Goal: Task Accomplishment & Management: Manage account settings

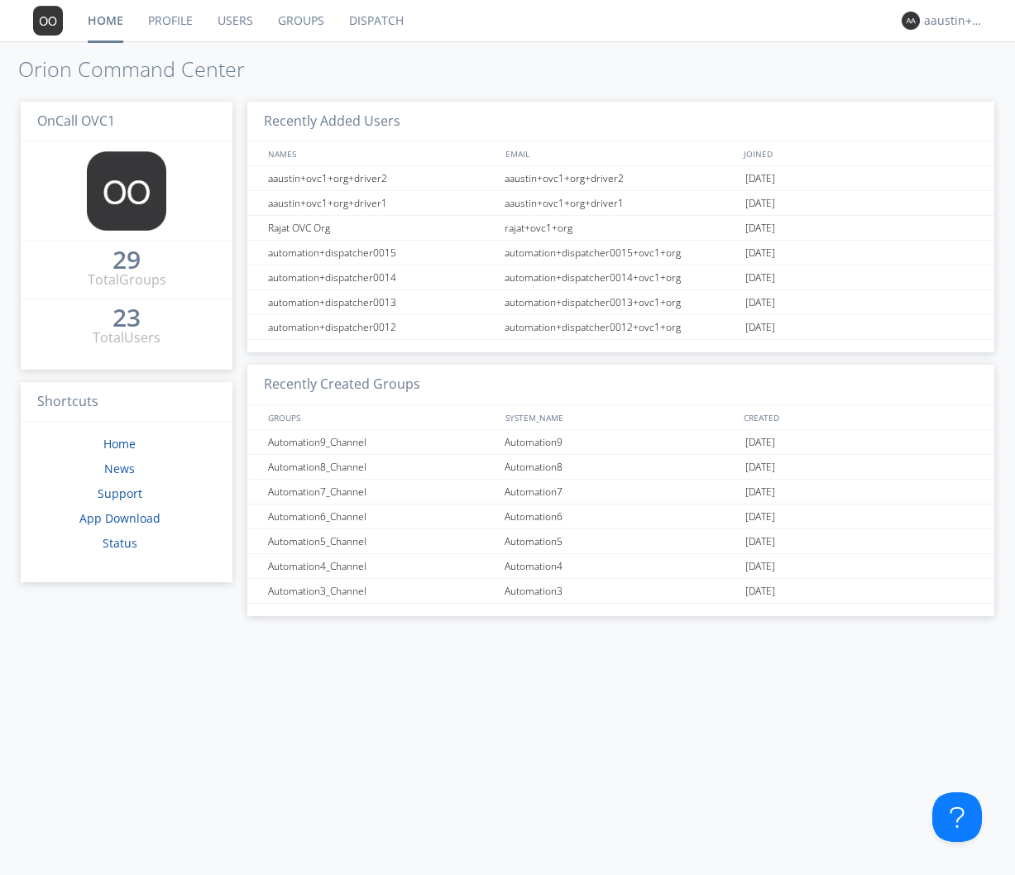
click at [375, 24] on link "Dispatch" at bounding box center [376, 20] width 79 height 41
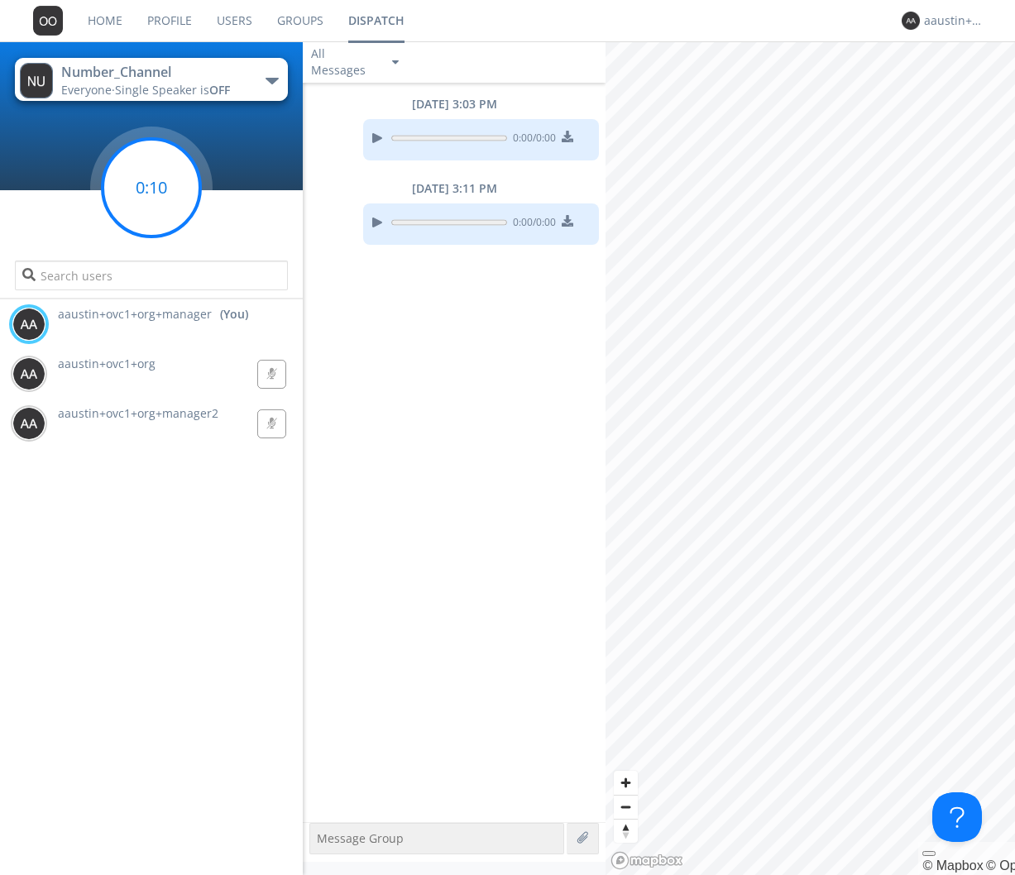
click at [159, 197] on circle at bounding box center [152, 188] width 98 height 98
click at [155, 180] on g at bounding box center [152, 188] width 98 height 98
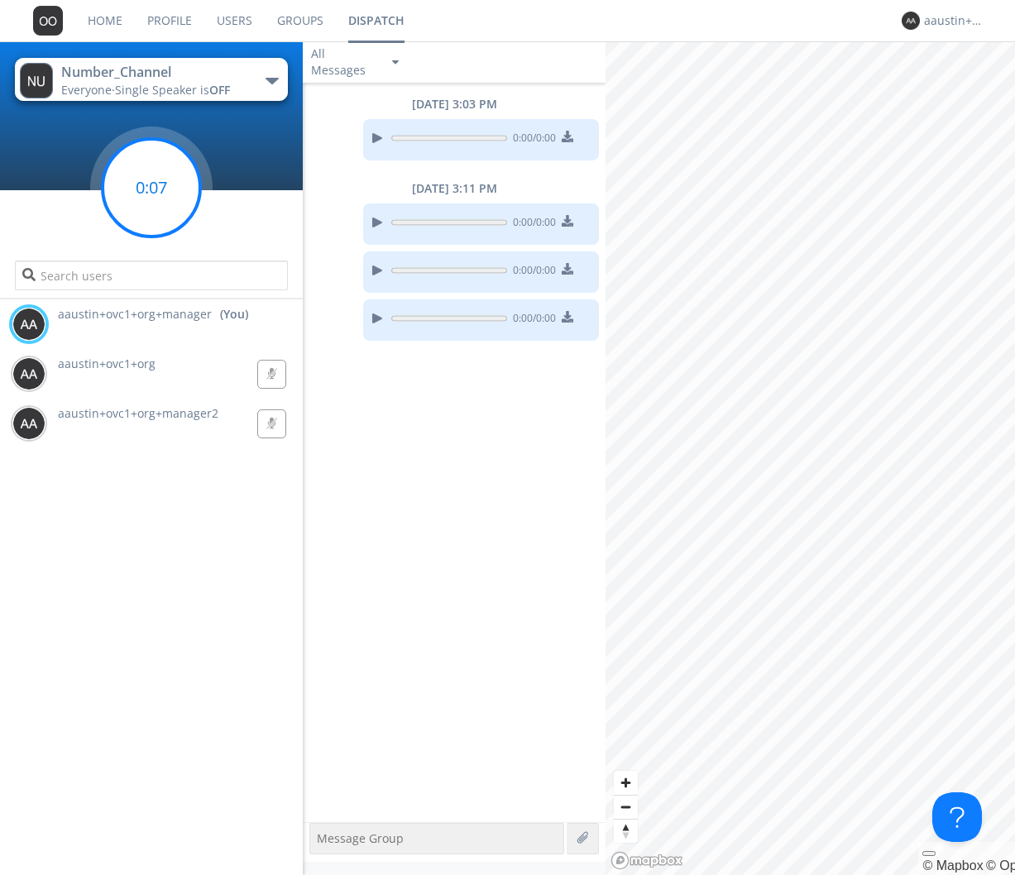
click at [132, 190] on circle at bounding box center [152, 188] width 98 height 98
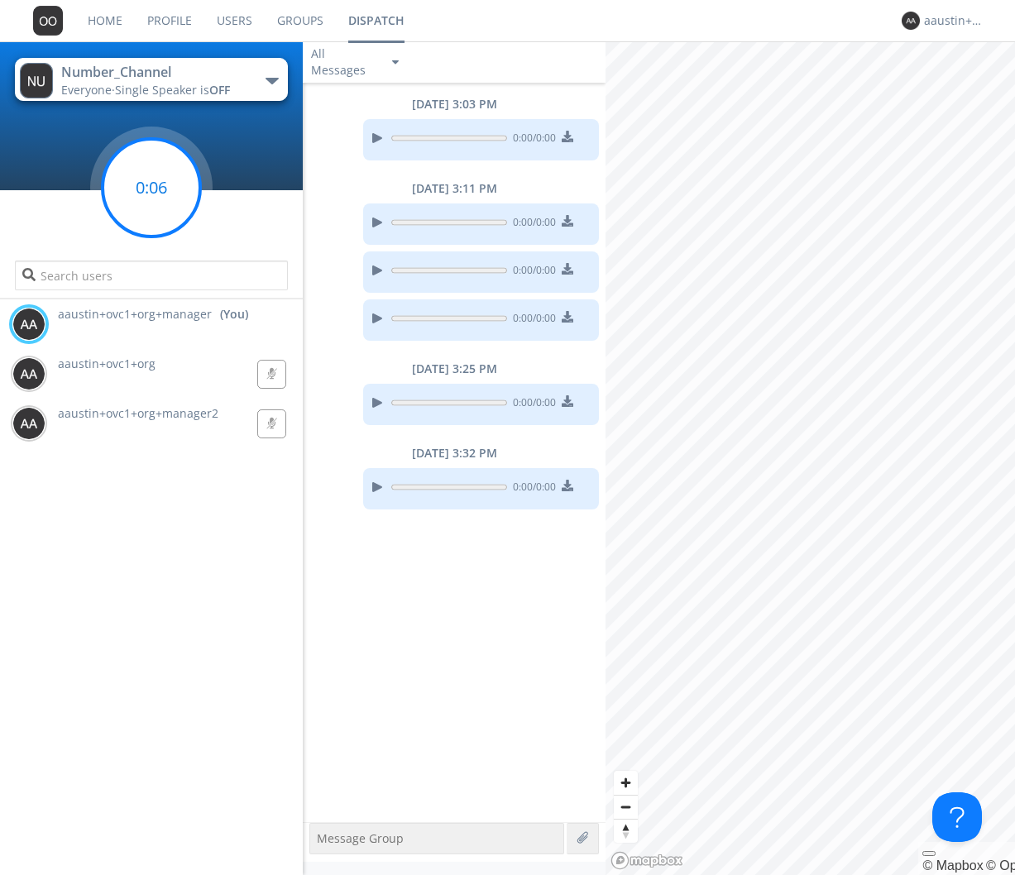
click at [173, 177] on circle at bounding box center [152, 188] width 98 height 98
click at [296, 18] on link "Groups" at bounding box center [300, 20] width 71 height 41
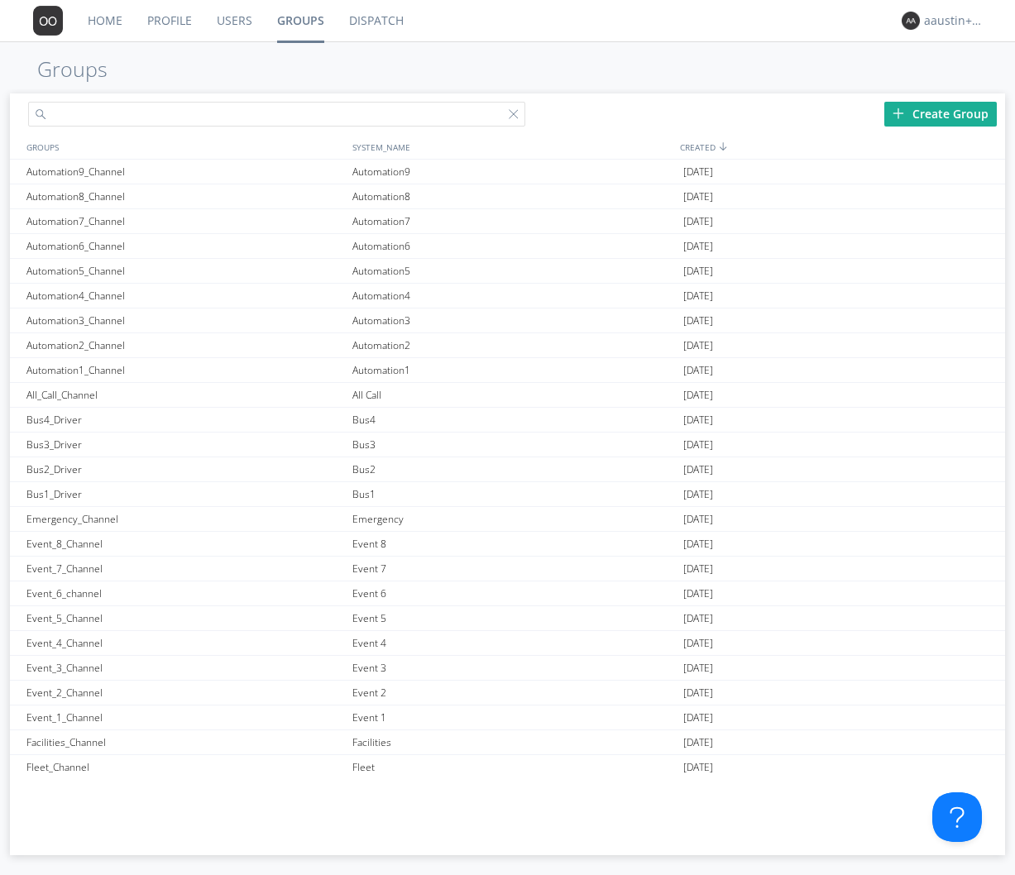
click at [237, 116] on input "text" at bounding box center [276, 114] width 497 height 25
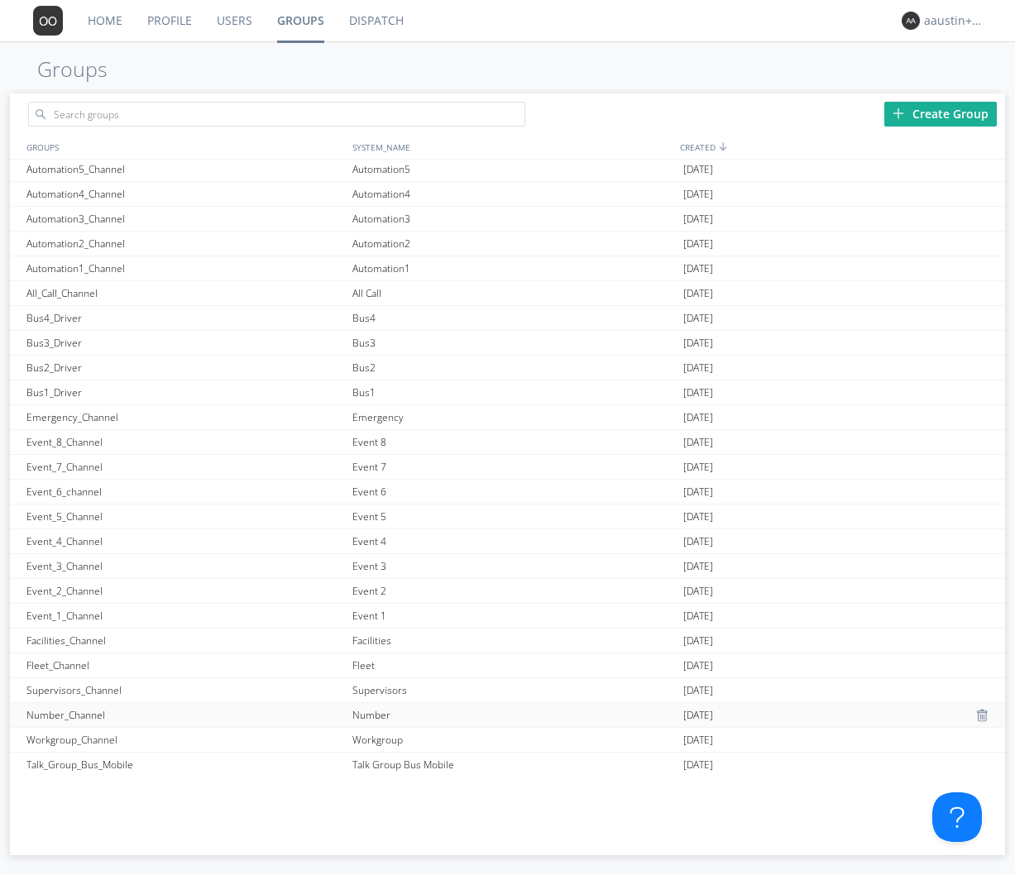
click at [70, 712] on div "Number_Channel" at bounding box center [185, 715] width 326 height 24
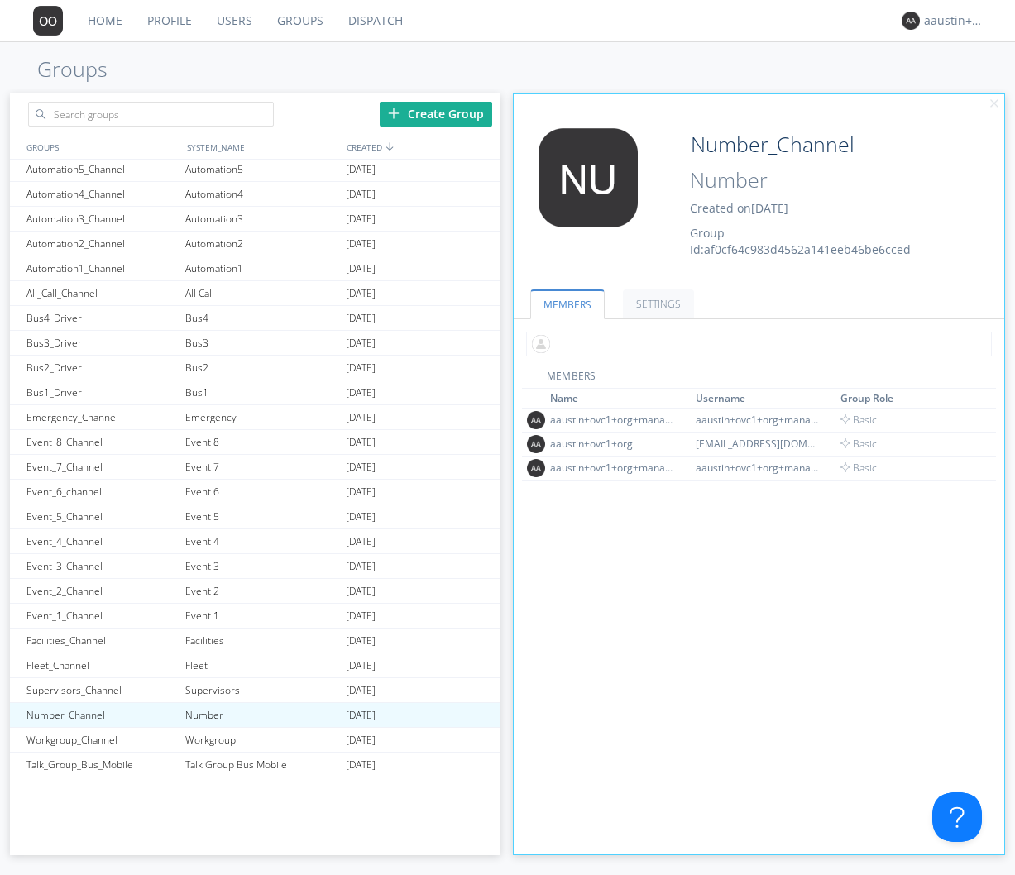
click at [596, 343] on input "text" at bounding box center [759, 344] width 466 height 25
type input "driver1"
click at [381, 12] on link "Dispatch" at bounding box center [375, 20] width 79 height 41
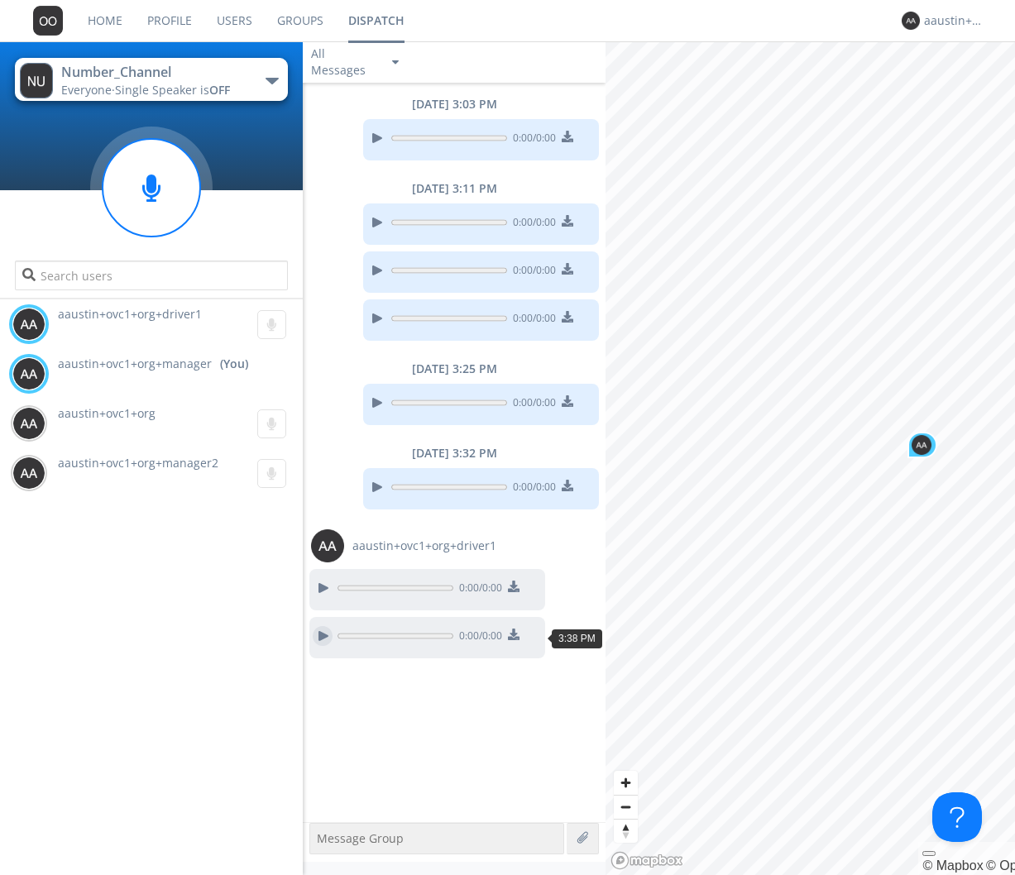
click at [320, 640] on div at bounding box center [323, 636] width 20 height 20
click at [323, 632] on div at bounding box center [323, 636] width 20 height 20
click at [380, 485] on div at bounding box center [377, 487] width 20 height 20
click at [409, 489] on progress at bounding box center [449, 487] width 116 height 12
click at [379, 489] on div at bounding box center [377, 487] width 20 height 20
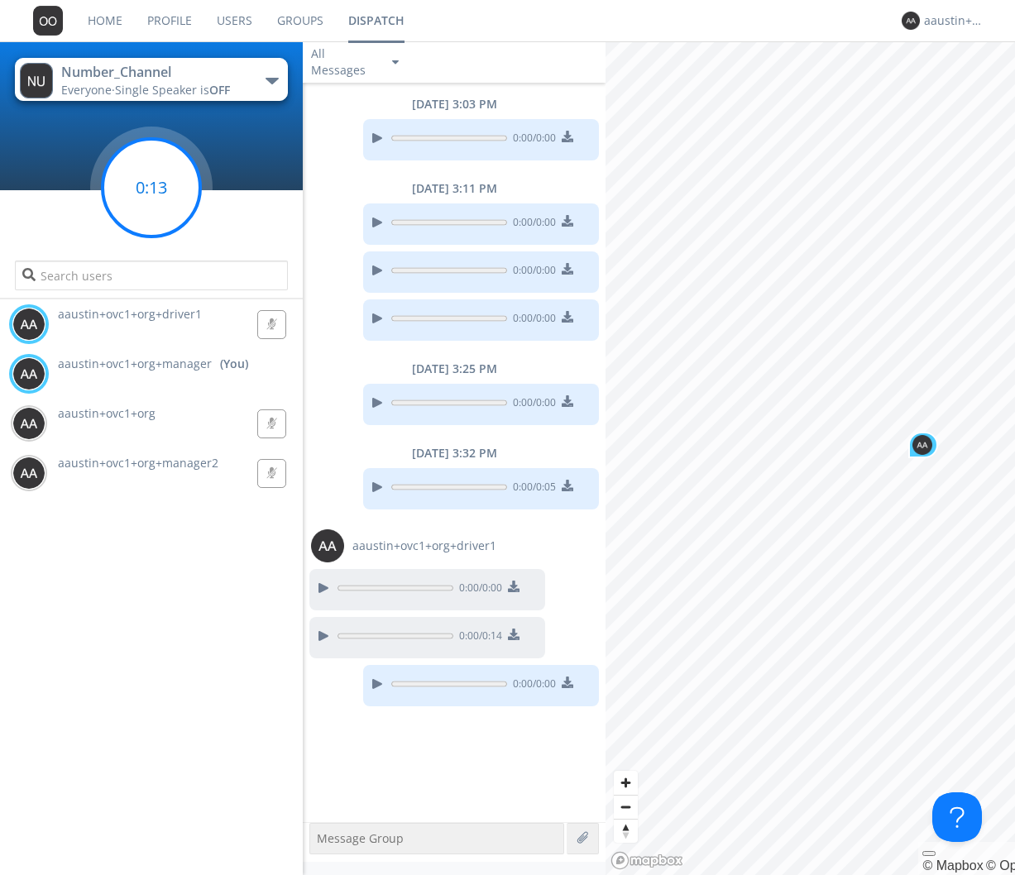
click at [179, 193] on circle at bounding box center [152, 188] width 98 height 98
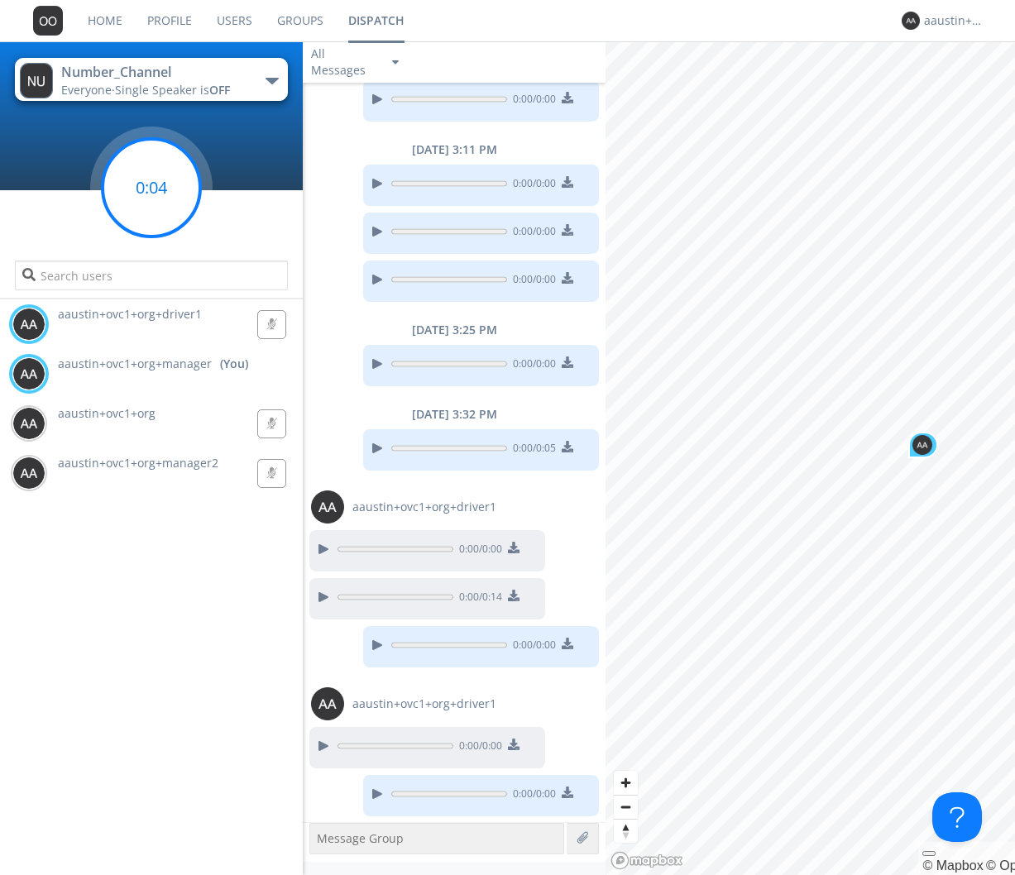
scroll to position [40, 0]
click at [161, 194] on circle at bounding box center [152, 188] width 98 height 98
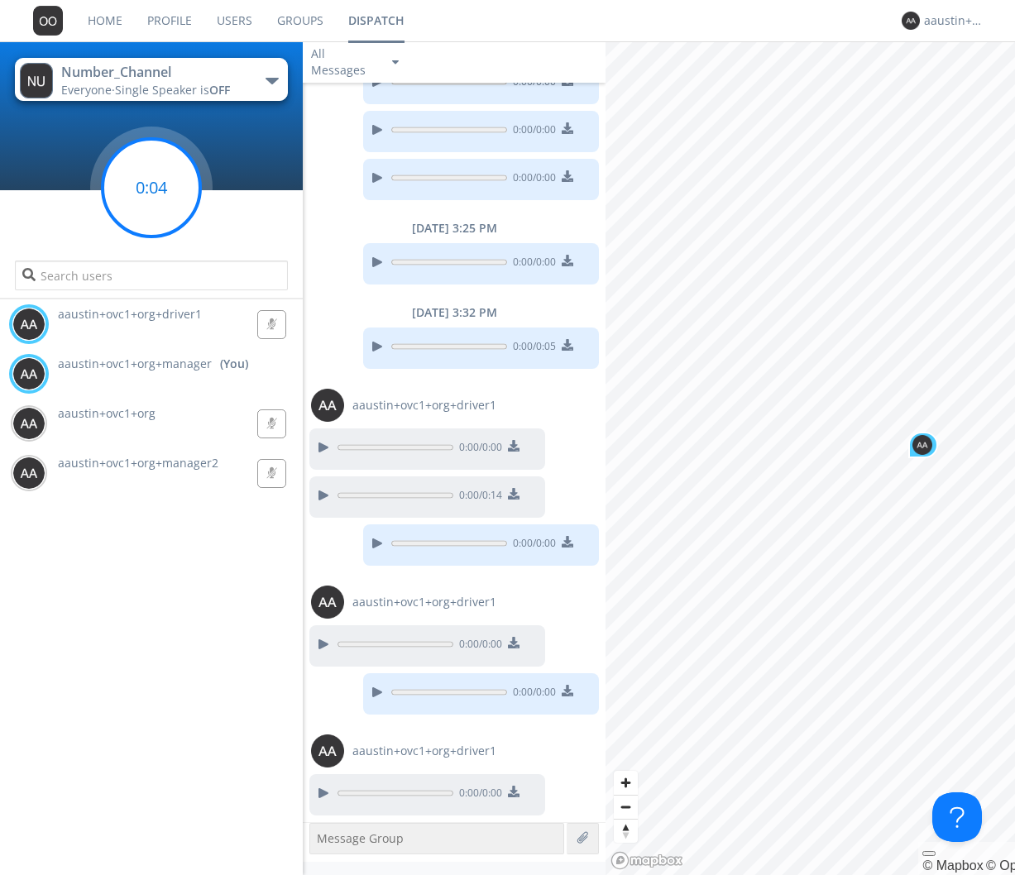
scroll to position [189, 0]
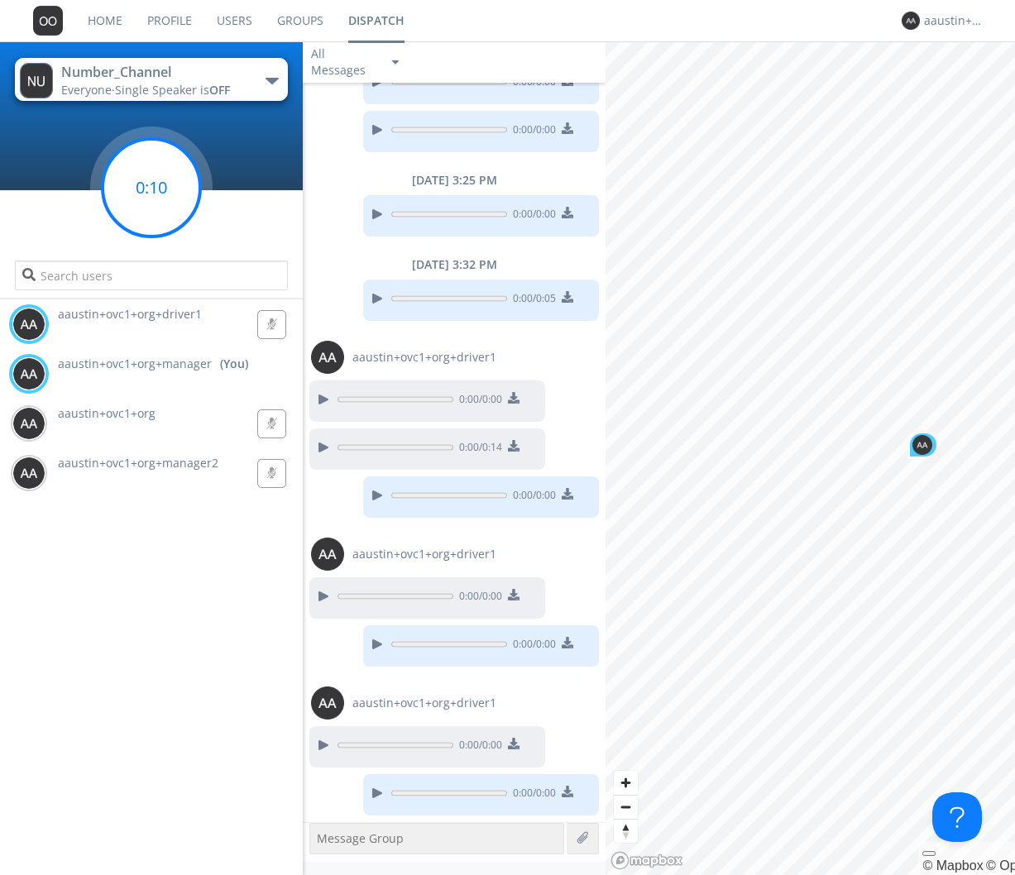
click at [138, 196] on circle at bounding box center [152, 188] width 98 height 98
click at [137, 196] on circle at bounding box center [152, 188] width 98 height 98
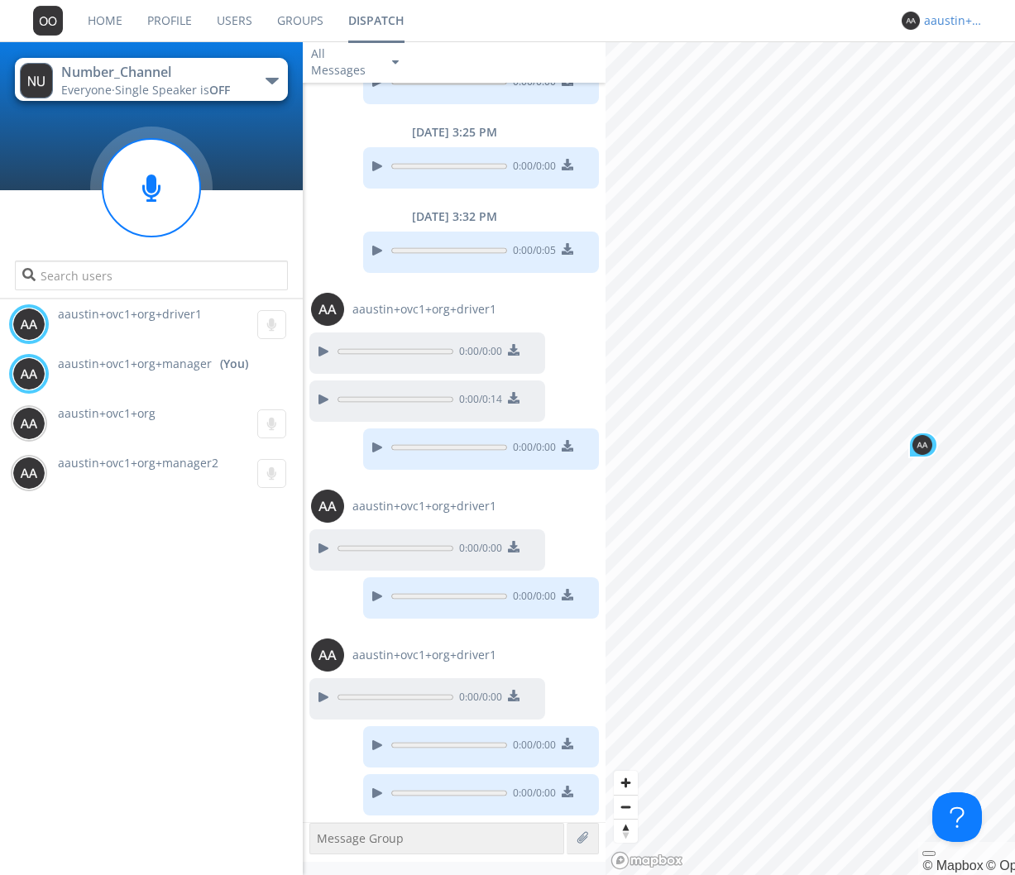
click at [939, 16] on div "aaustin+ovc1+org+manager" at bounding box center [955, 20] width 62 height 17
click at [932, 85] on div "Log Out" at bounding box center [963, 88] width 85 height 30
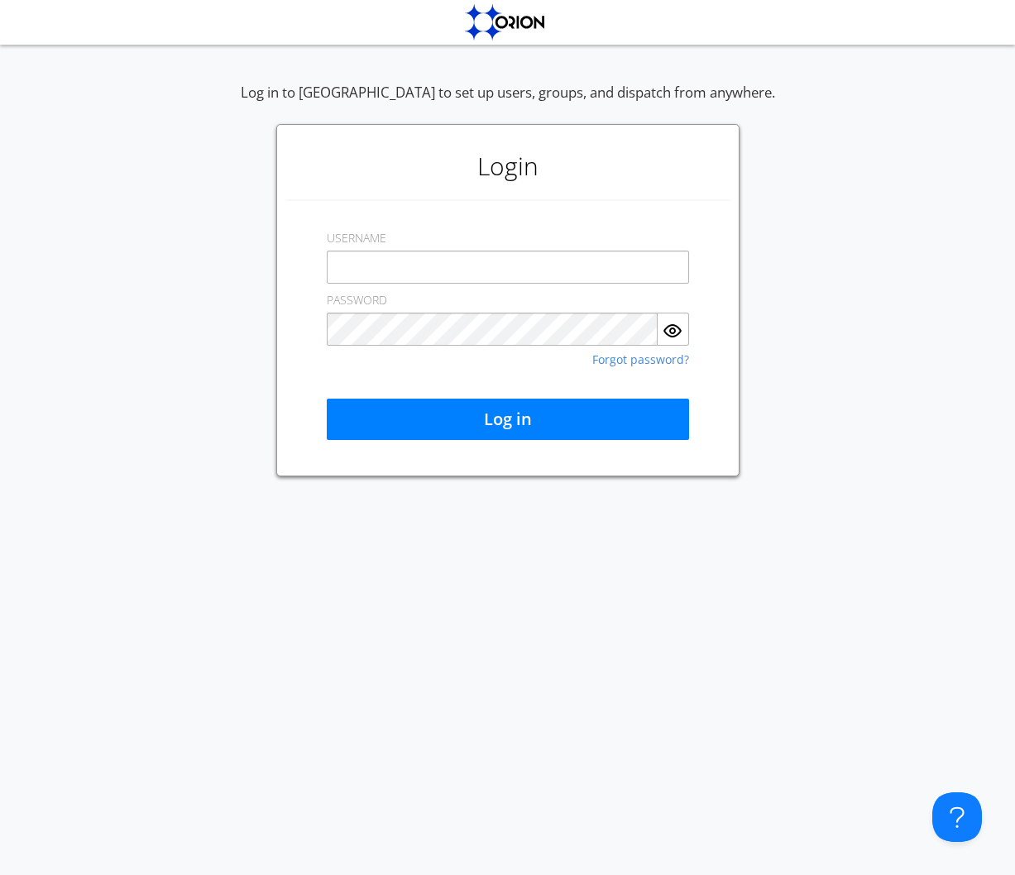
click at [208, 256] on div "Log in to Orion to set up users, groups, and dispatch from anywhere. Login USER…" at bounding box center [507, 280] width 1015 height 394
click at [395, 278] on input "text" at bounding box center [508, 267] width 362 height 33
click at [253, 427] on div "Log in to Orion to set up users, groups, and dispatch from anywhere. Login USER…" at bounding box center [507, 280] width 1015 height 394
click at [888, 367] on div "Log in to Orion to set up users, groups, and dispatch from anywhere. Login USER…" at bounding box center [507, 280] width 1015 height 394
click at [426, 263] on input "text" at bounding box center [508, 267] width 362 height 33
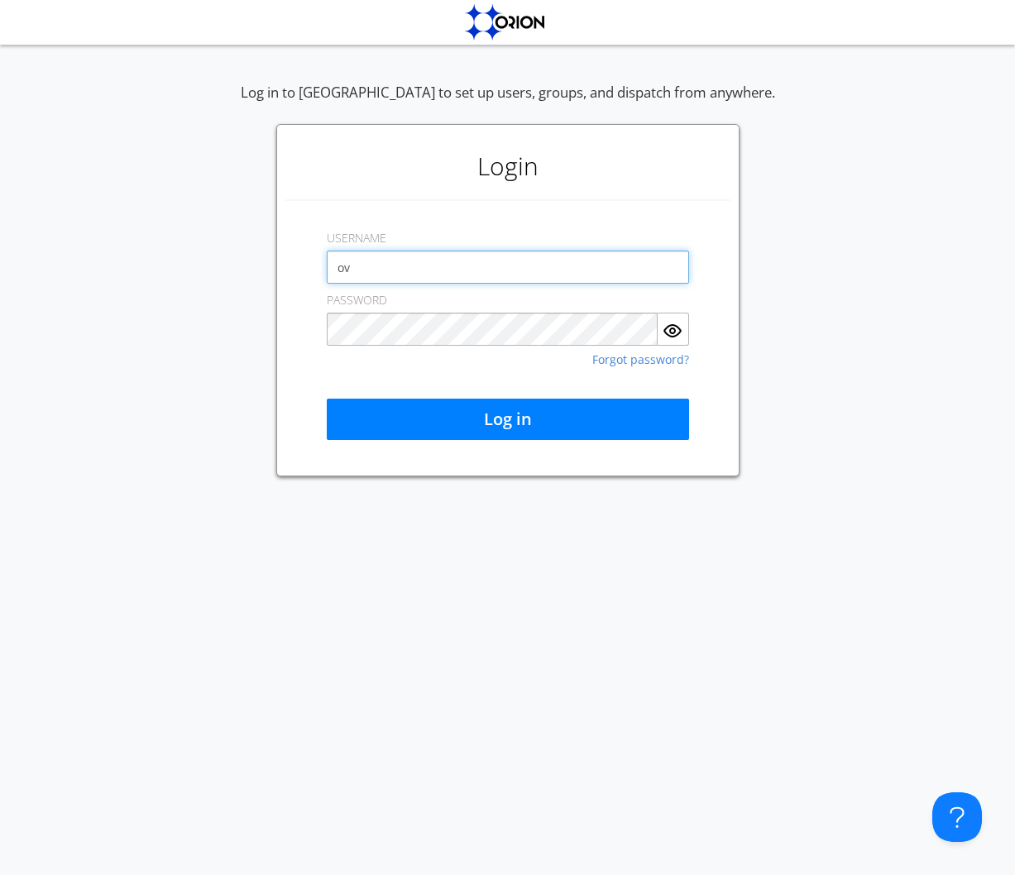
type input "o"
type input "aaustin+ovc1+org@orionlabs.io"
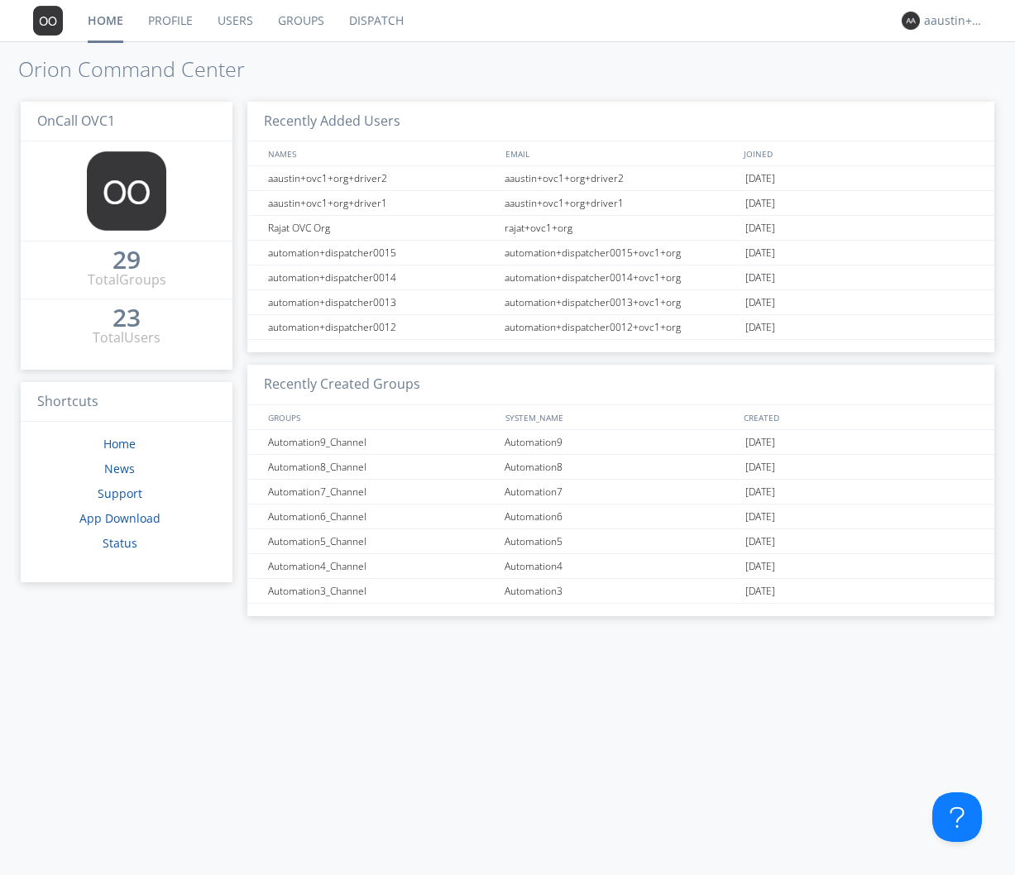
click at [383, 3] on link "Dispatch" at bounding box center [376, 20] width 79 height 41
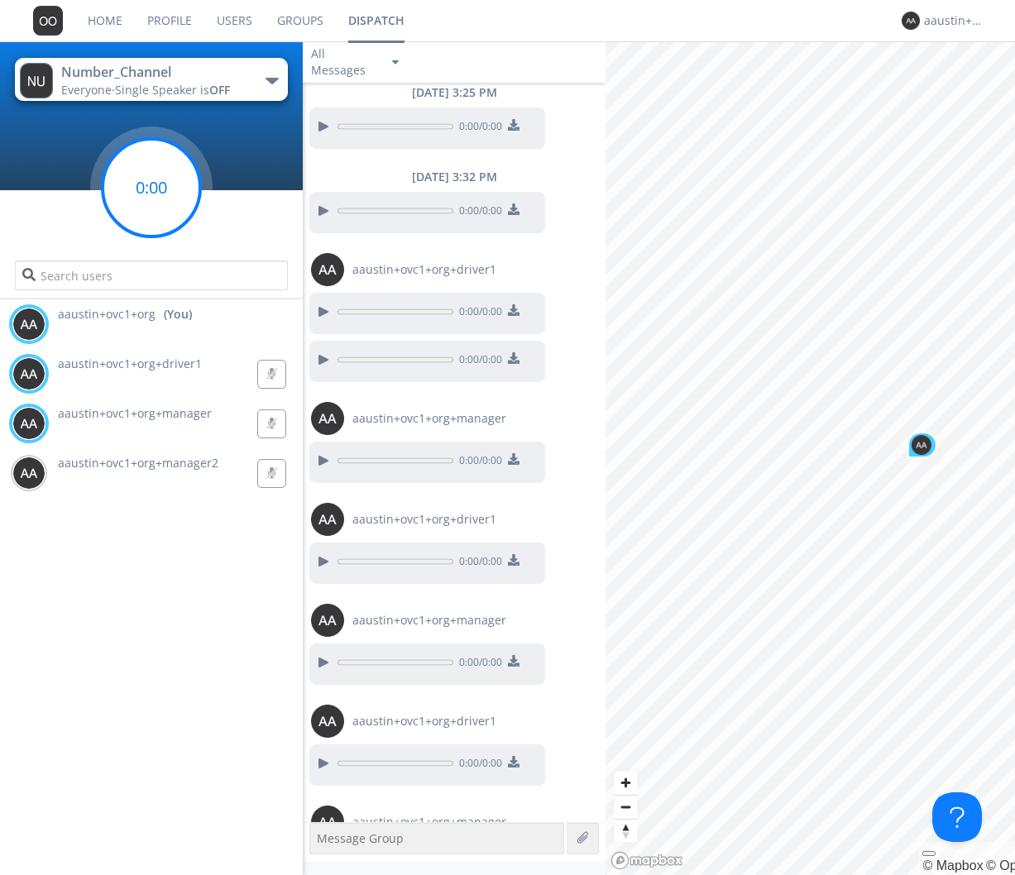
scroll to position [442, 0]
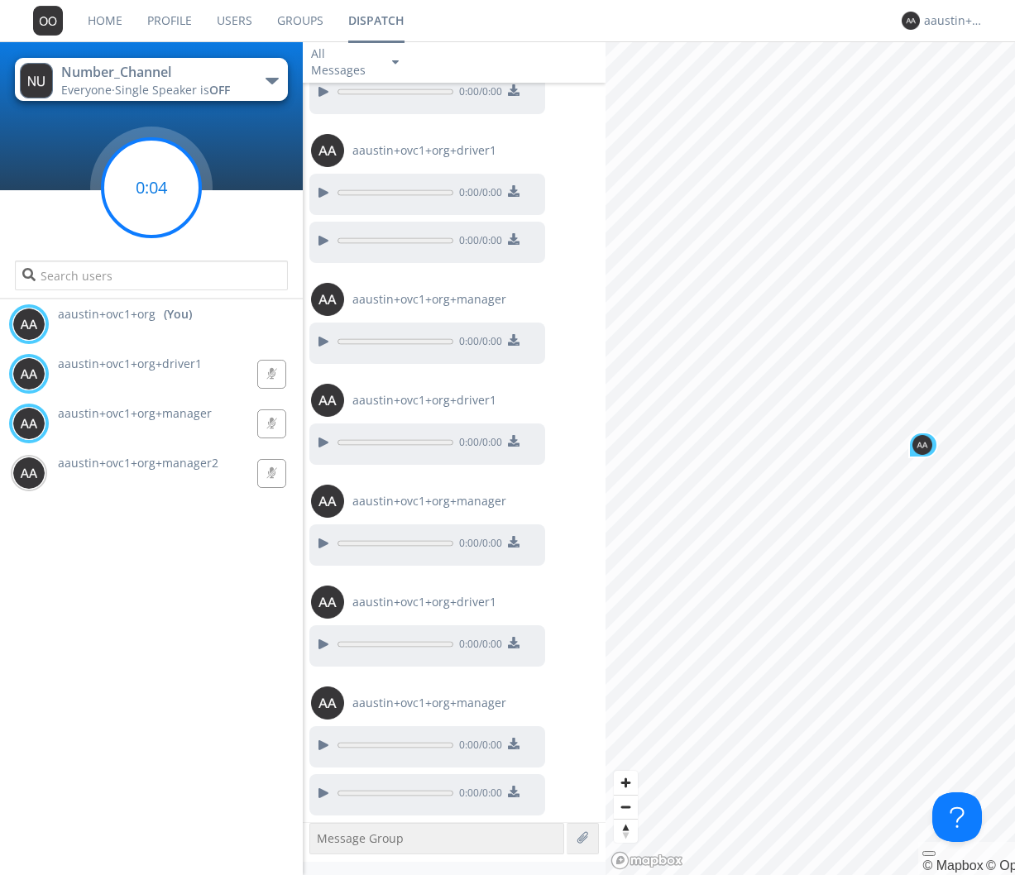
click at [134, 157] on circle at bounding box center [152, 188] width 98 height 98
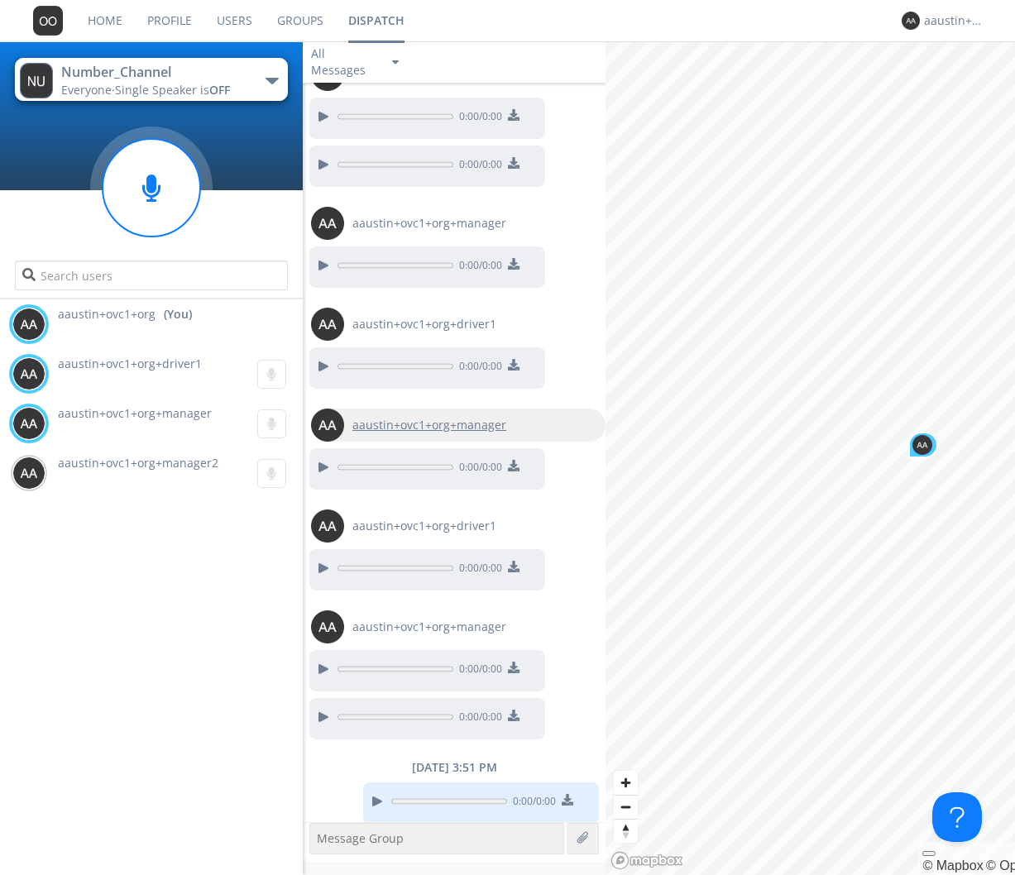
scroll to position [526, 0]
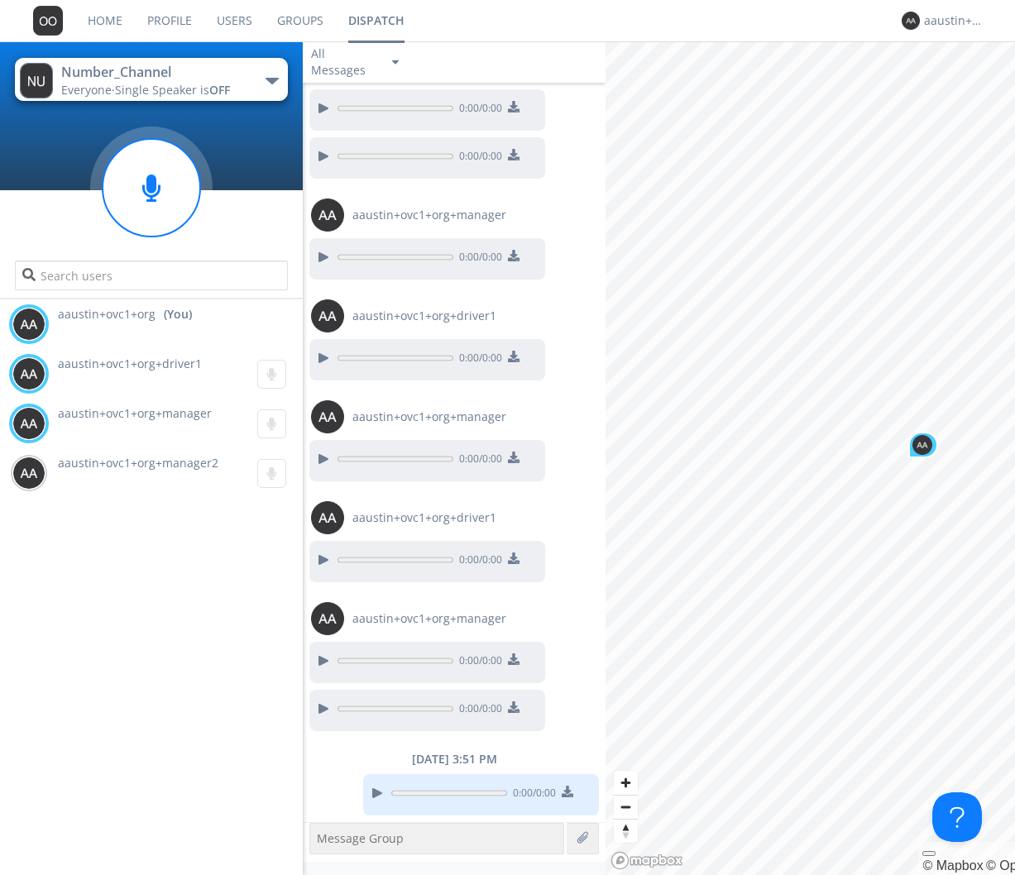
click at [253, 21] on link "Users" at bounding box center [234, 20] width 60 height 41
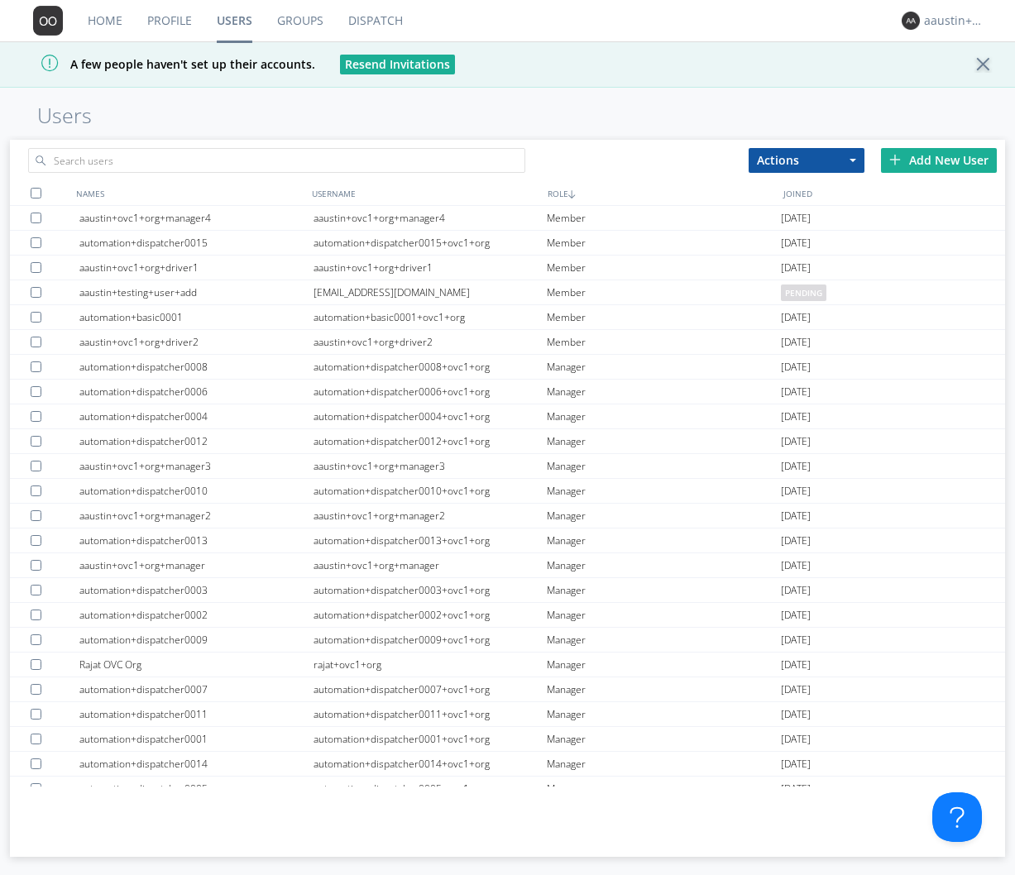
click at [937, 160] on div "Add New User" at bounding box center [939, 160] width 116 height 25
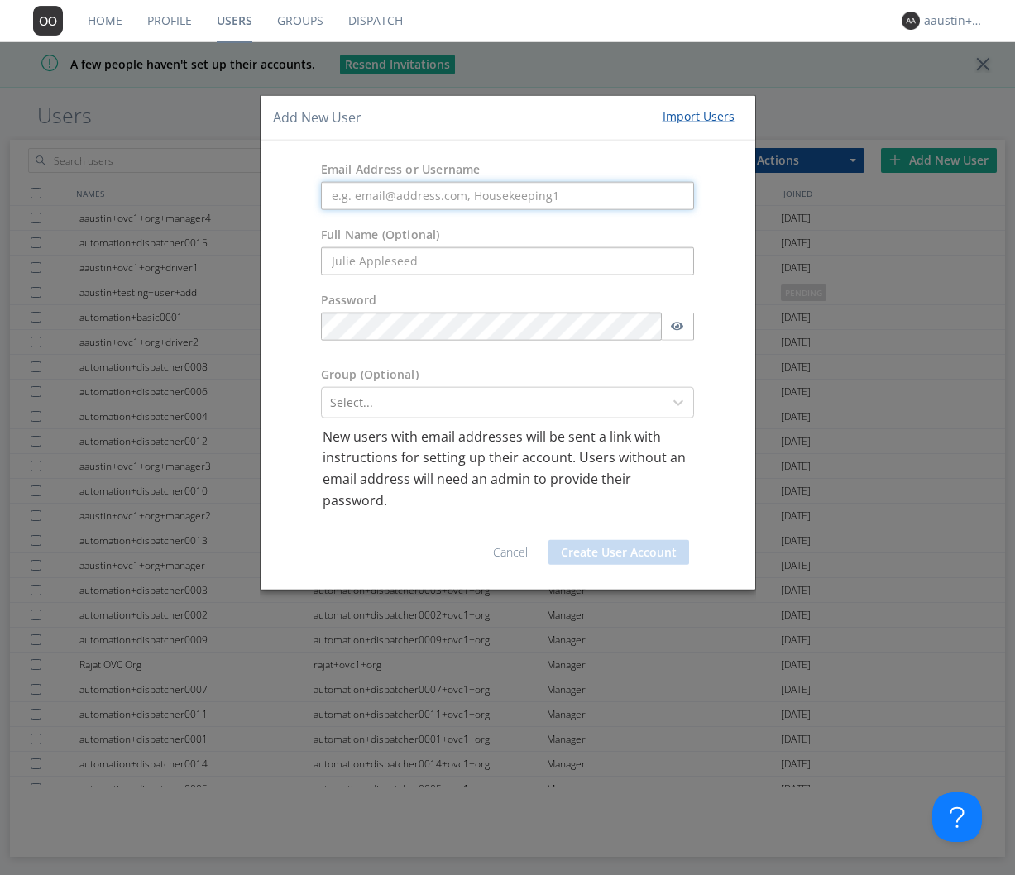
click at [397, 199] on input "text" at bounding box center [508, 195] width 374 height 28
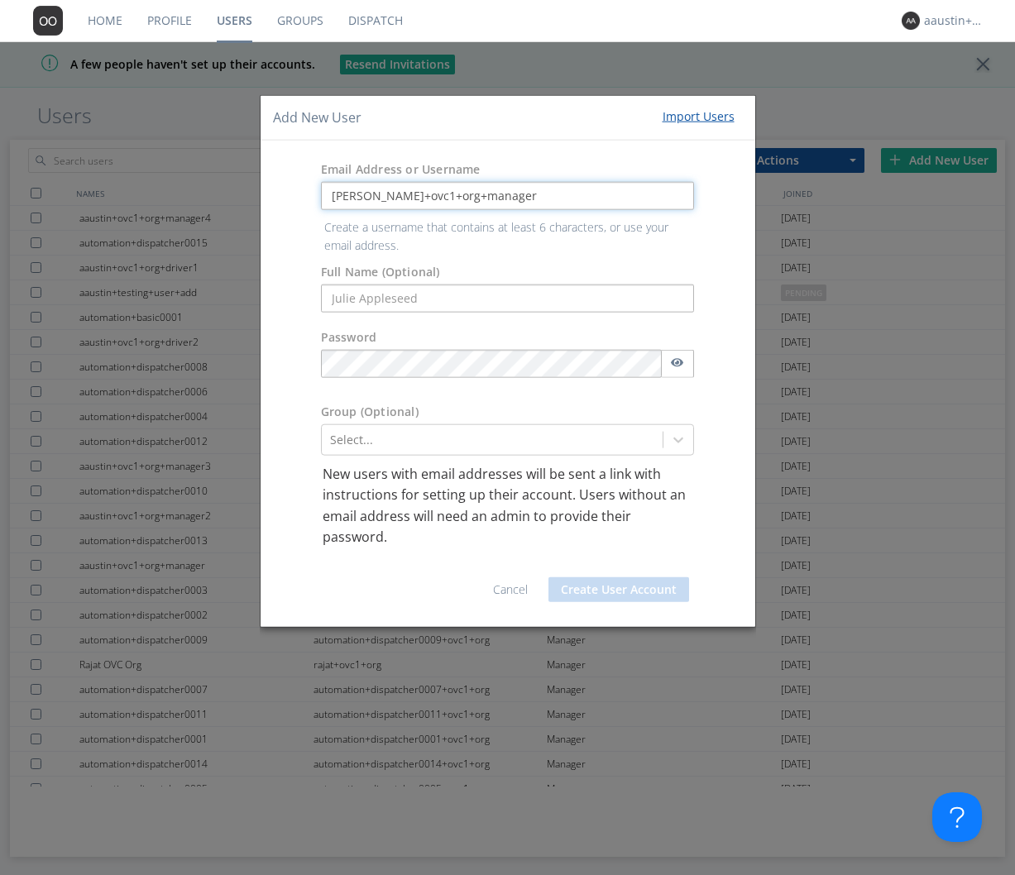
type input "jared+ovc1+org+manager"
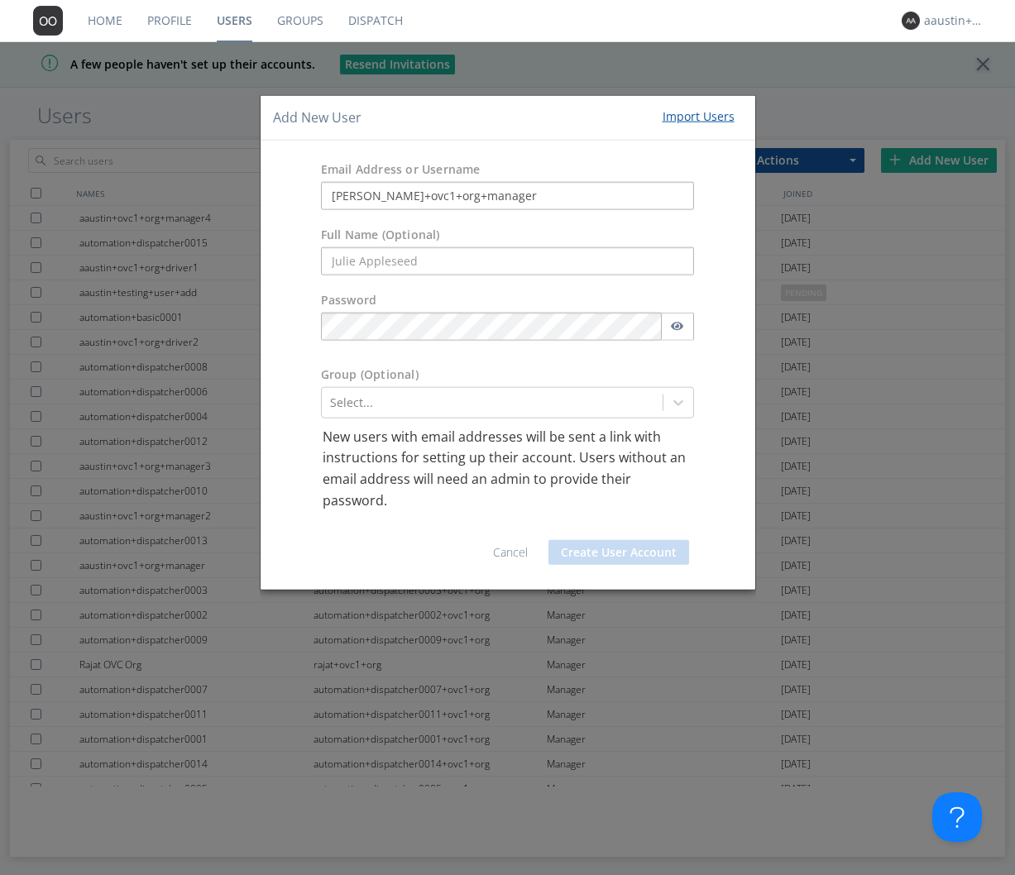
click at [375, 155] on div "Email Address or Username jared+ovc1+org+manager" at bounding box center [508, 184] width 495 height 65
click at [358, 261] on input "text" at bounding box center [508, 261] width 374 height 28
type input "Jared manager1"
click at [302, 342] on div "Password" at bounding box center [508, 320] width 495 height 74
click at [421, 398] on div at bounding box center [492, 402] width 325 height 20
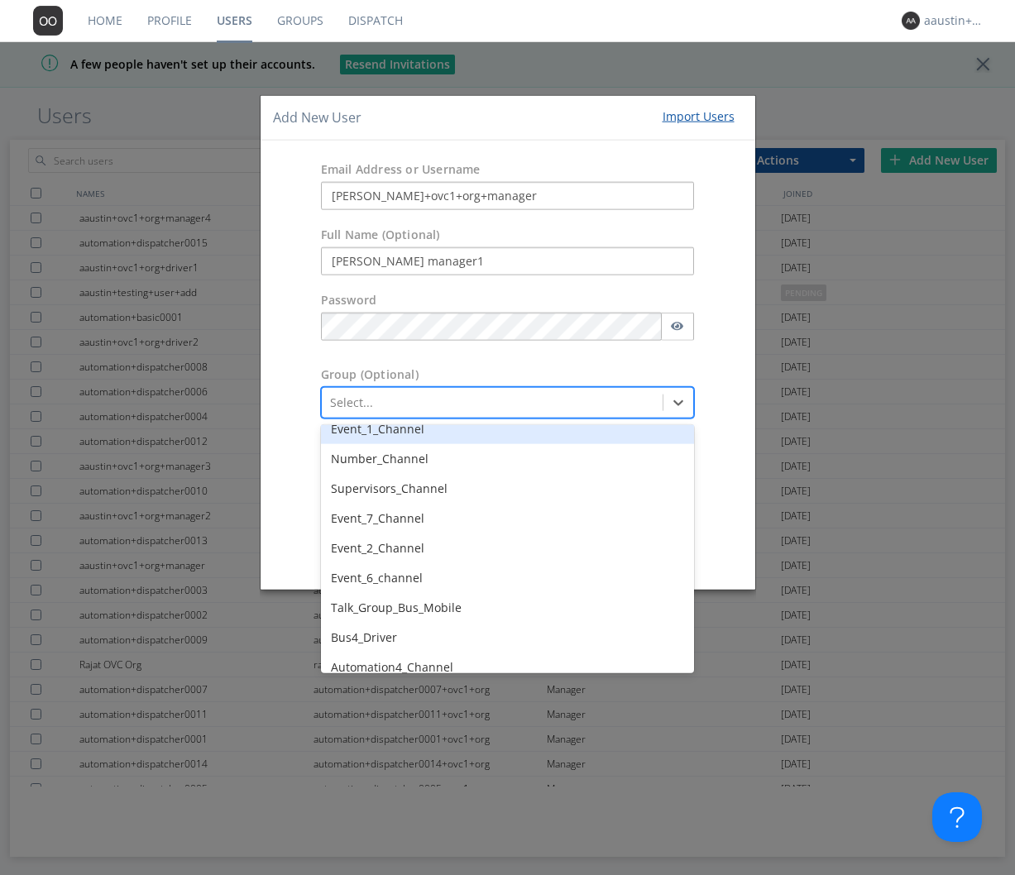
scroll to position [622, 0]
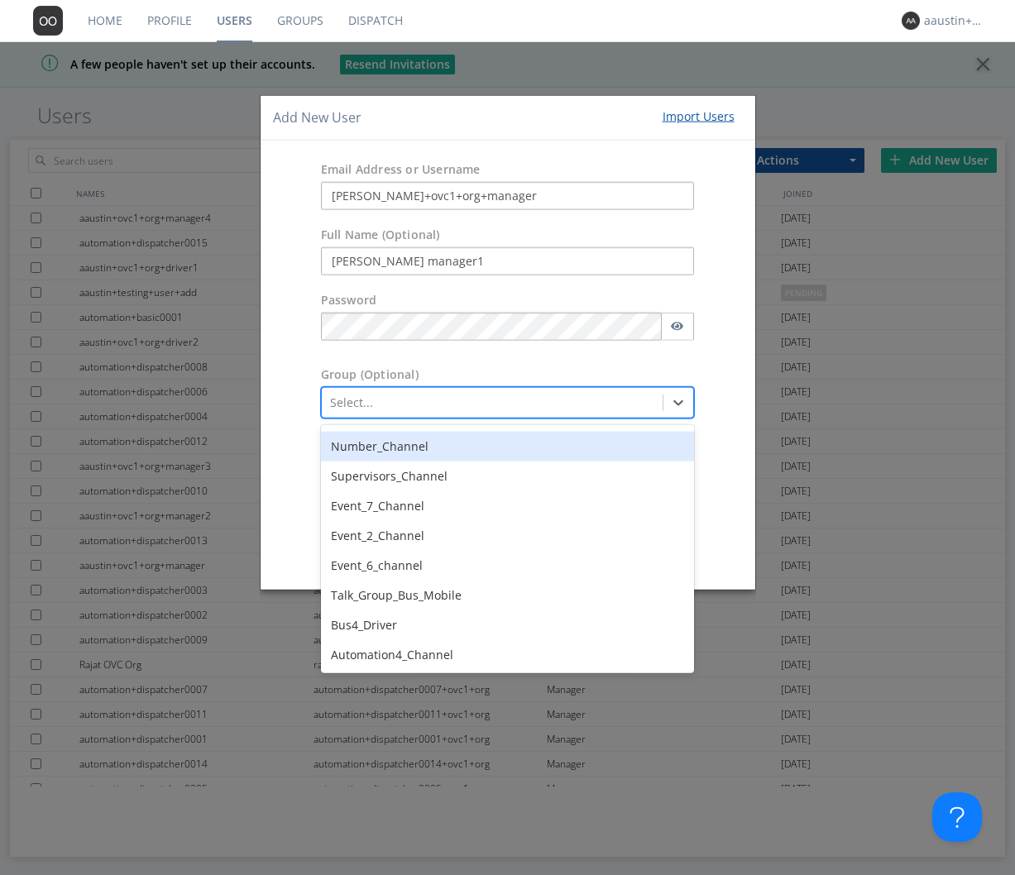
click at [424, 443] on div "Number_Channel" at bounding box center [508, 446] width 374 height 30
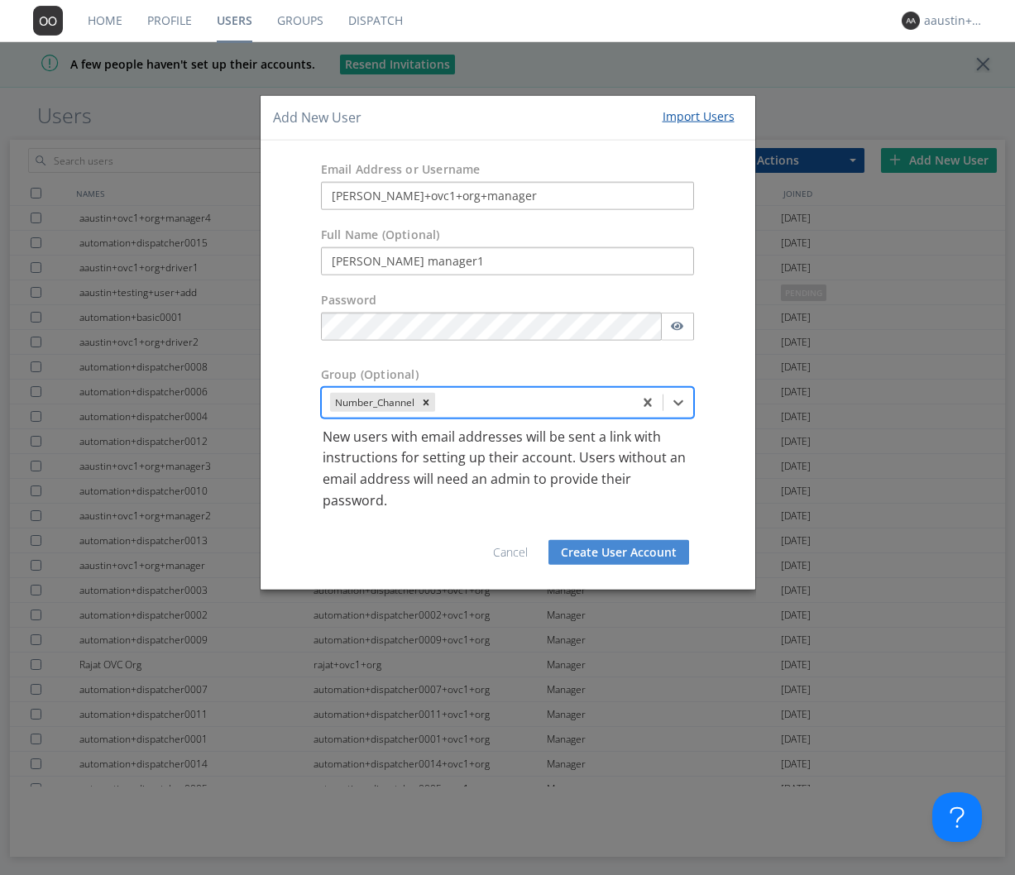
click at [462, 473] on p "New users with email addresses will be sent a link with instructions for settin…" at bounding box center [508, 468] width 371 height 84
drag, startPoint x: 507, startPoint y: 195, endPoint x: 384, endPoint y: 180, distance: 124.3
click at [384, 180] on div "Email Address or Username jared+ovc1+org+manager" at bounding box center [508, 184] width 495 height 65
click at [606, 553] on button "Create User Account" at bounding box center [619, 552] width 141 height 25
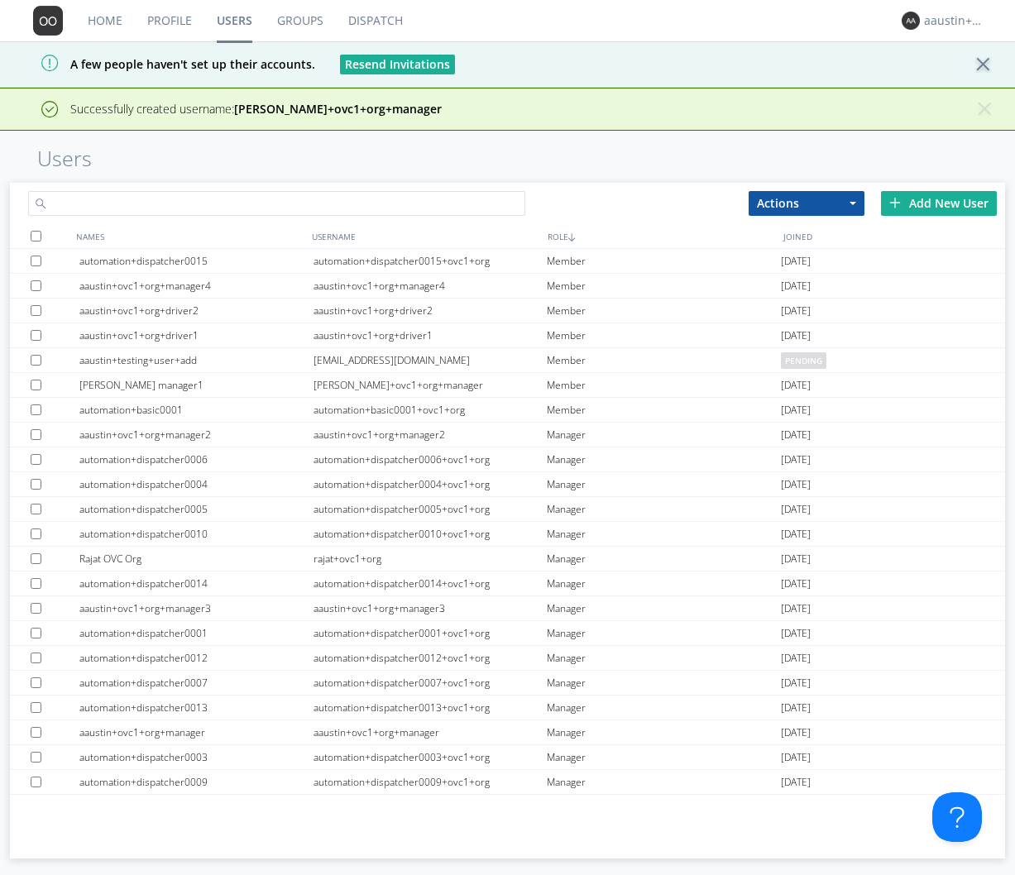
click at [208, 194] on input "text" at bounding box center [276, 203] width 497 height 25
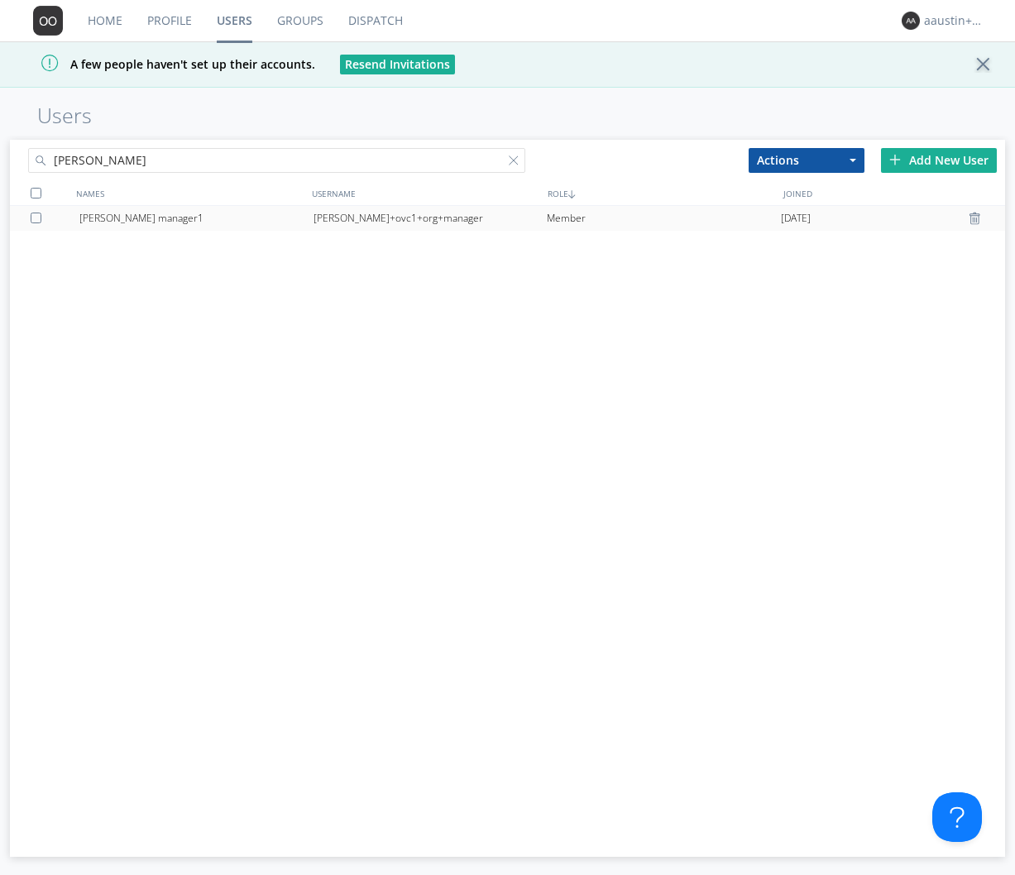
type input "jared"
click at [347, 219] on div "jared+ovc1+org+manager" at bounding box center [431, 218] width 234 height 25
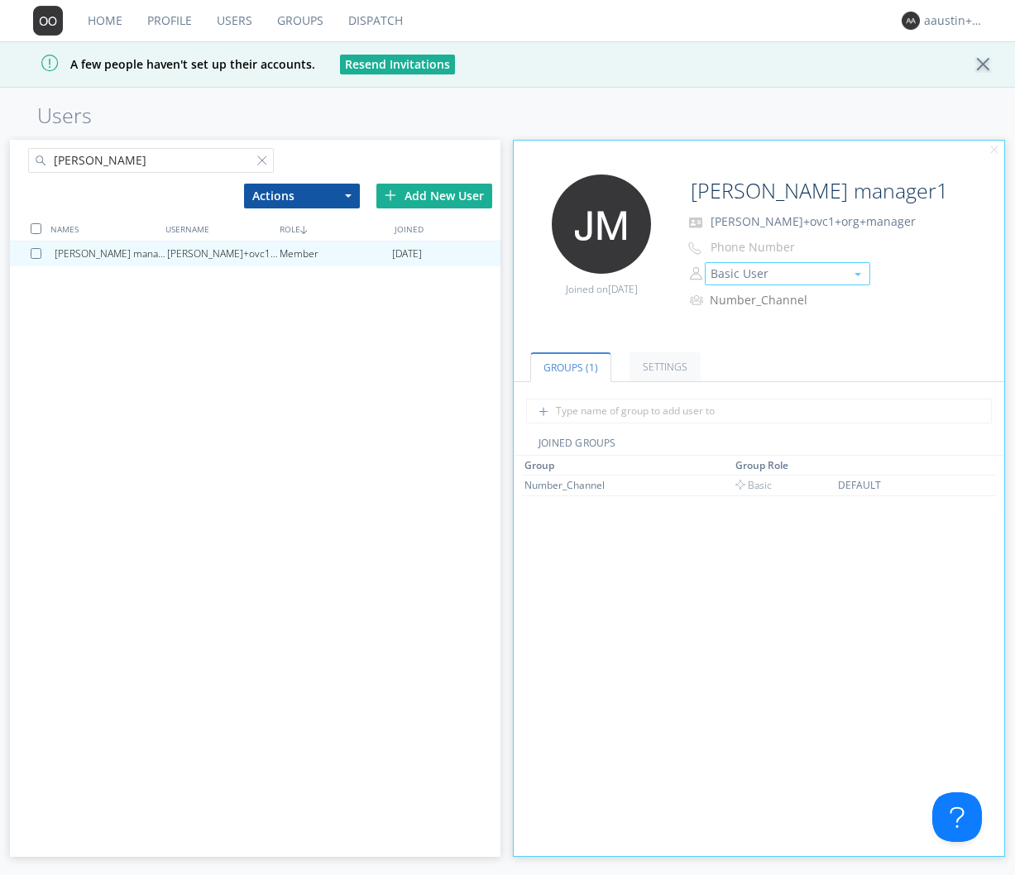
click at [756, 279] on button "Basic User" at bounding box center [787, 273] width 165 height 23
click at [751, 295] on link "Manager" at bounding box center [788, 299] width 164 height 25
click at [407, 189] on div "Add New User" at bounding box center [434, 196] width 116 height 25
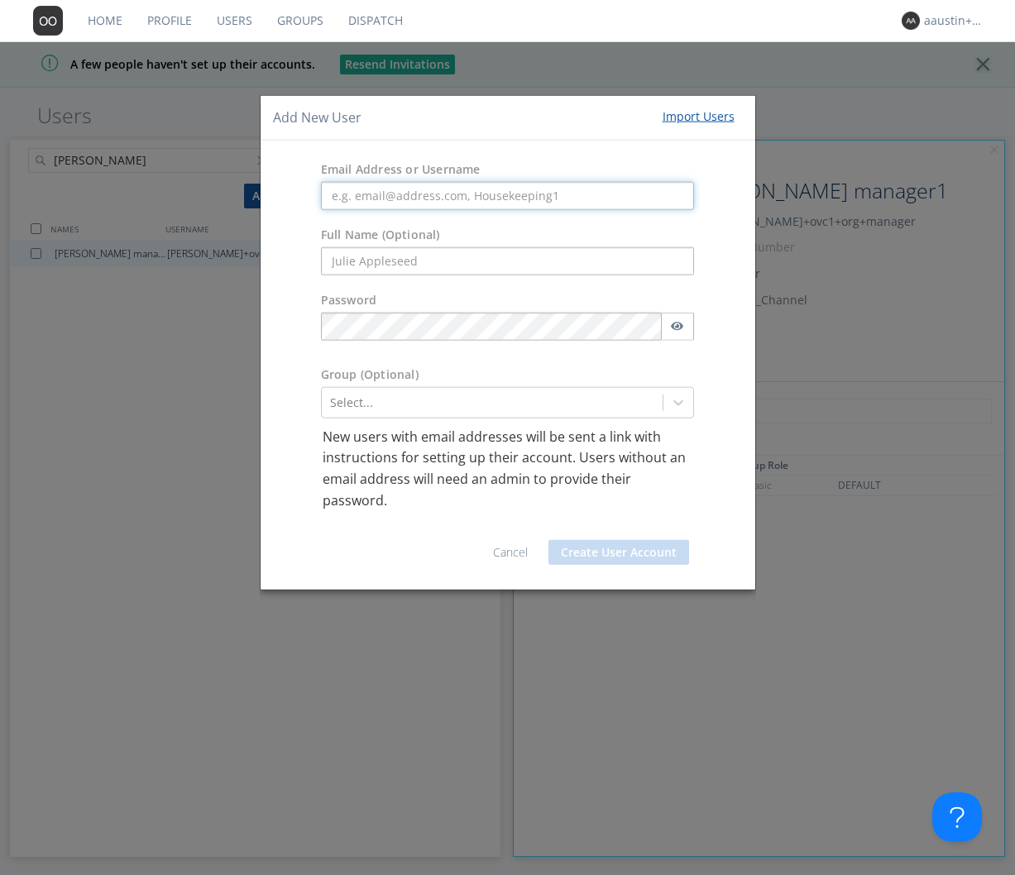
click at [454, 196] on input "text" at bounding box center [508, 195] width 374 height 28
paste input "jared+ovc1+org+manager"
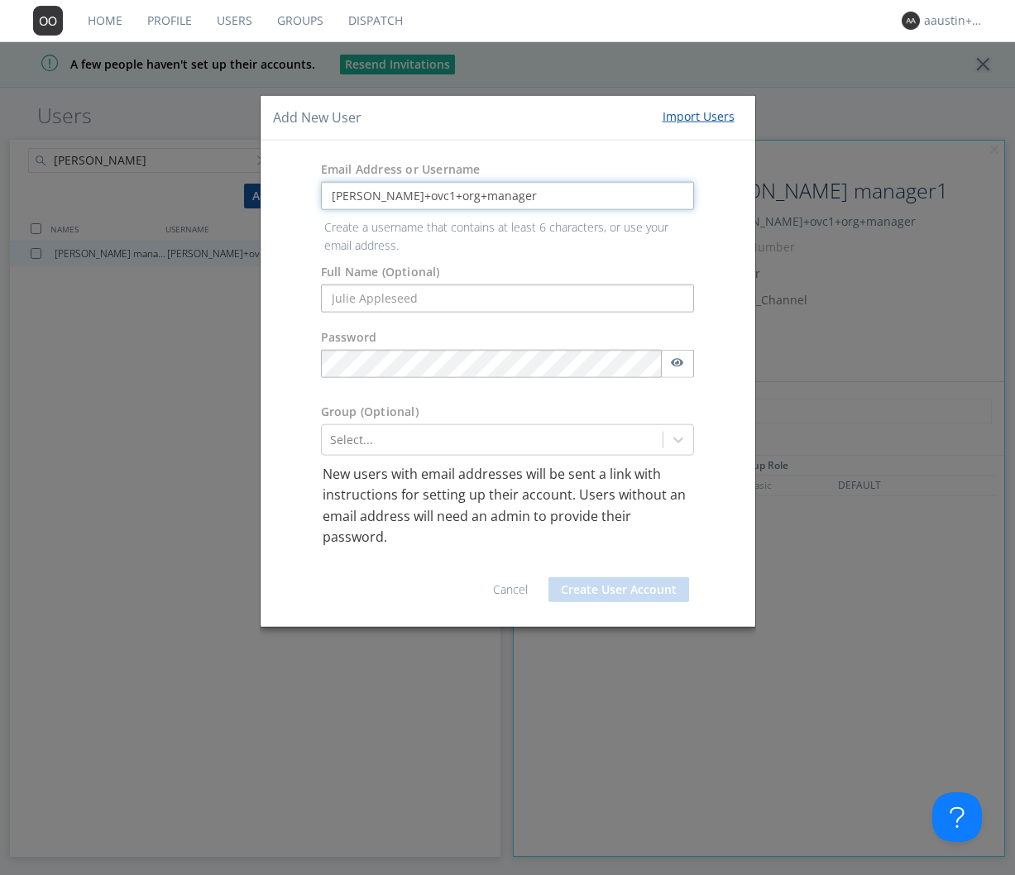
type input "jared+ovc1+org+manager"
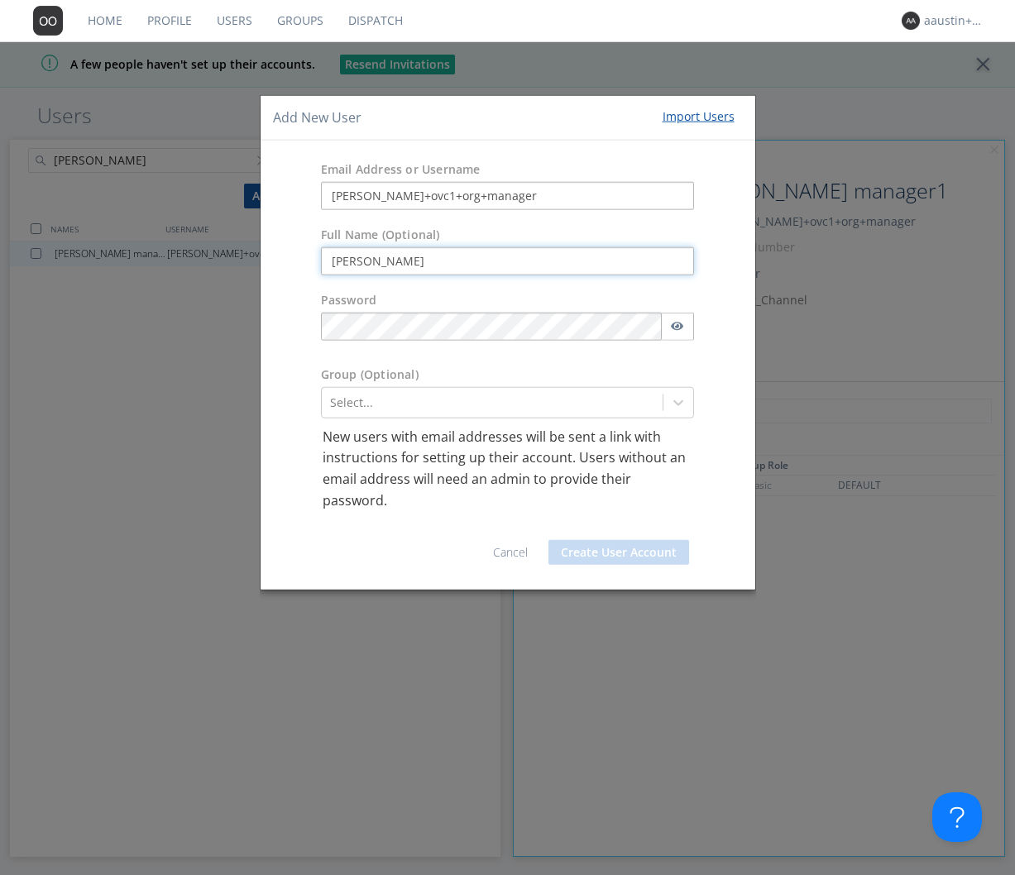
click at [402, 261] on input "Alex Austin" at bounding box center [508, 261] width 374 height 28
drag, startPoint x: 402, startPoint y: 261, endPoint x: 335, endPoint y: 247, distance: 68.5
click at [335, 247] on input "Alex Austin" at bounding box center [508, 261] width 374 height 28
type input "jared+manager2"
click at [472, 197] on input "jared+ovc1+org+manager" at bounding box center [508, 195] width 374 height 28
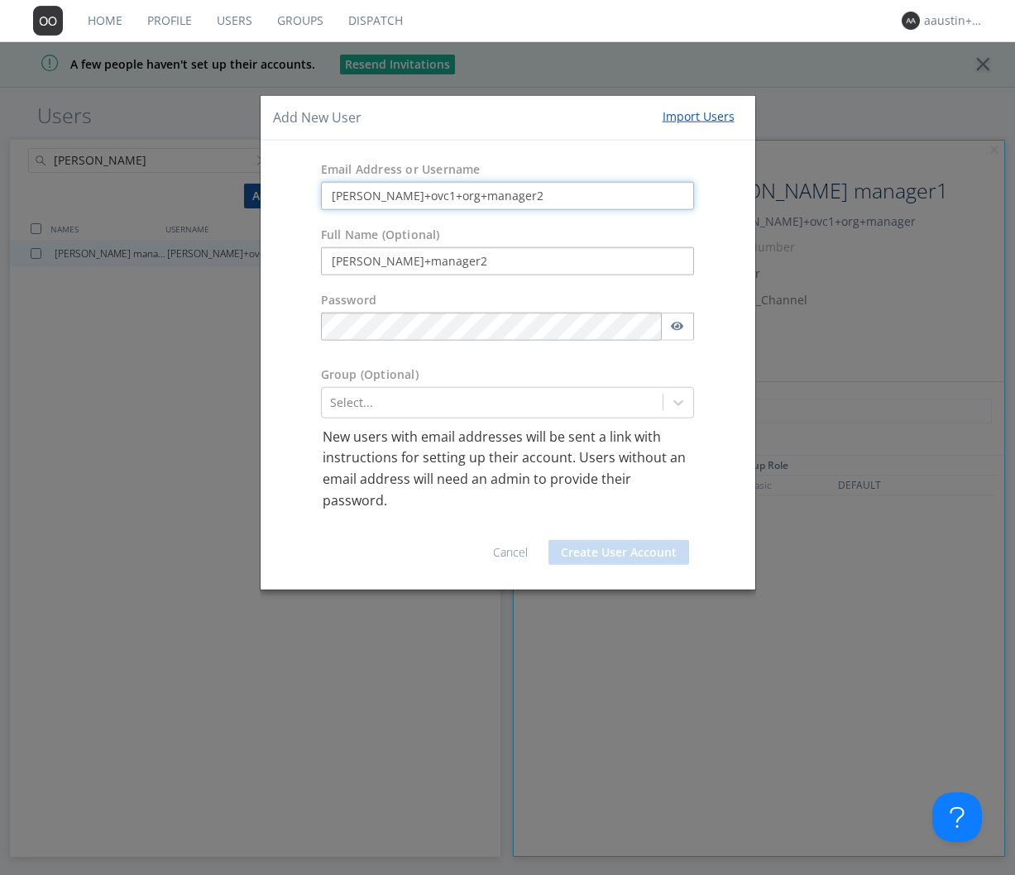
drag, startPoint x: 490, startPoint y: 202, endPoint x: 347, endPoint y: 185, distance: 143.3
click at [347, 185] on input "jared+ovc1+org+manager2" at bounding box center [508, 195] width 374 height 28
type input "jared+ovc1+org+manager2"
click at [241, 358] on div "Add New User Import Users Email Address or Username jared+ovc1+org+manager2 Ful…" at bounding box center [507, 437] width 1015 height 875
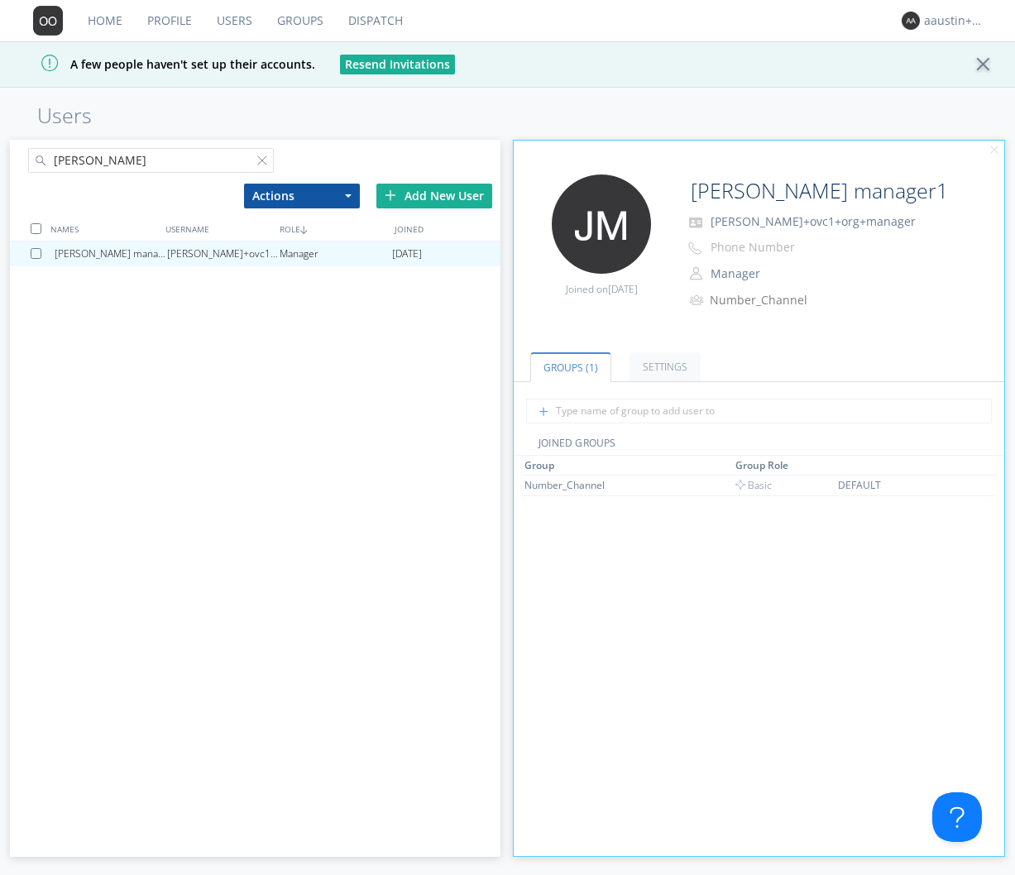
click at [407, 189] on div "Add New User" at bounding box center [434, 196] width 116 height 25
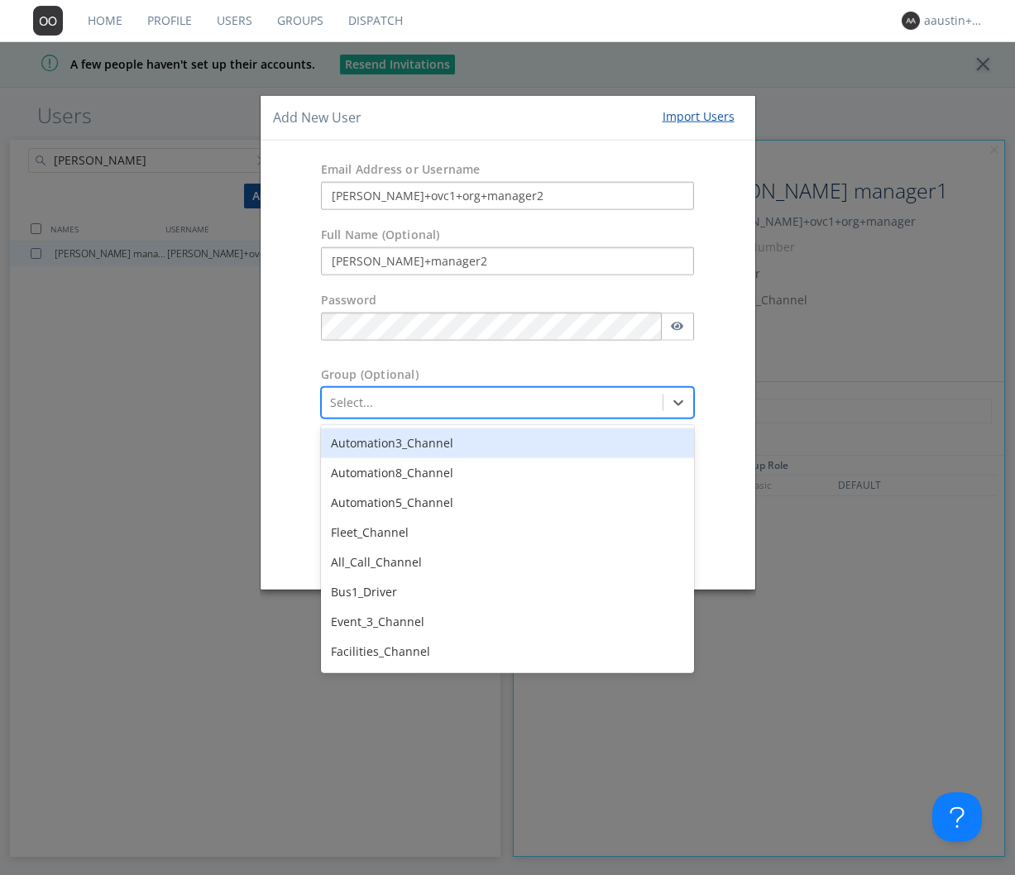
click at [415, 408] on div at bounding box center [492, 402] width 325 height 20
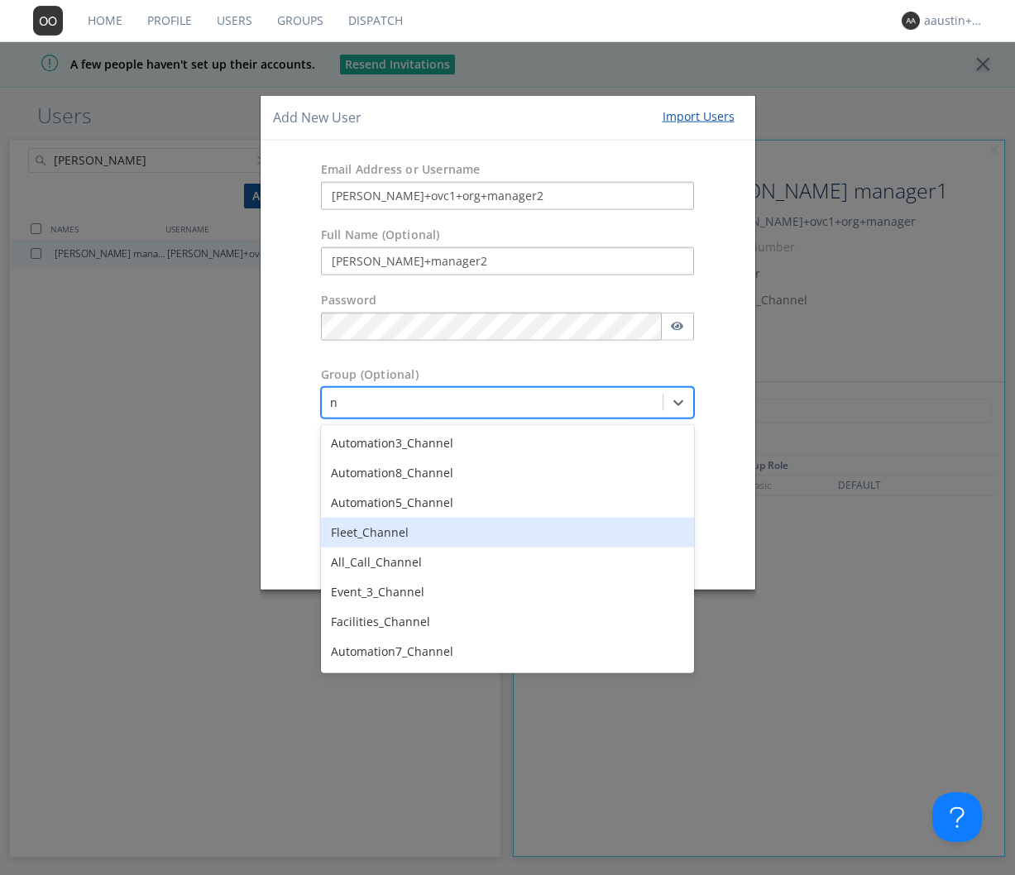
type input "nu"
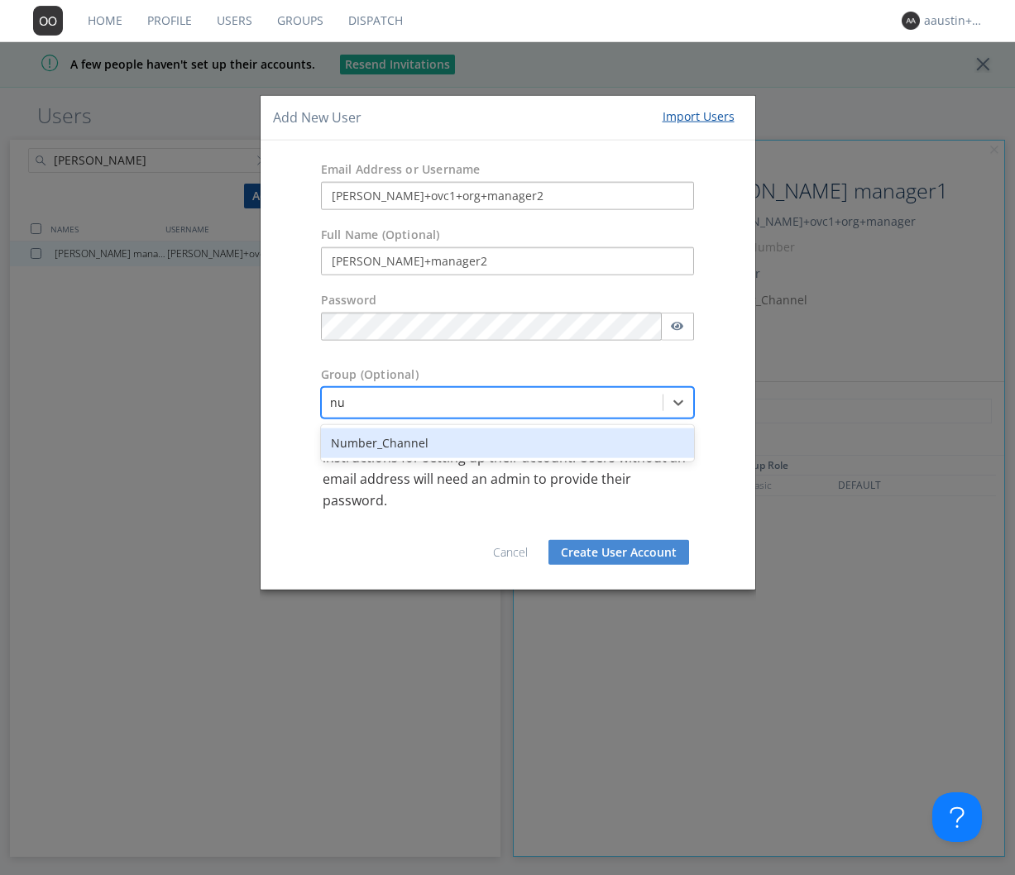
click at [406, 439] on div "Number_Channel" at bounding box center [508, 443] width 374 height 30
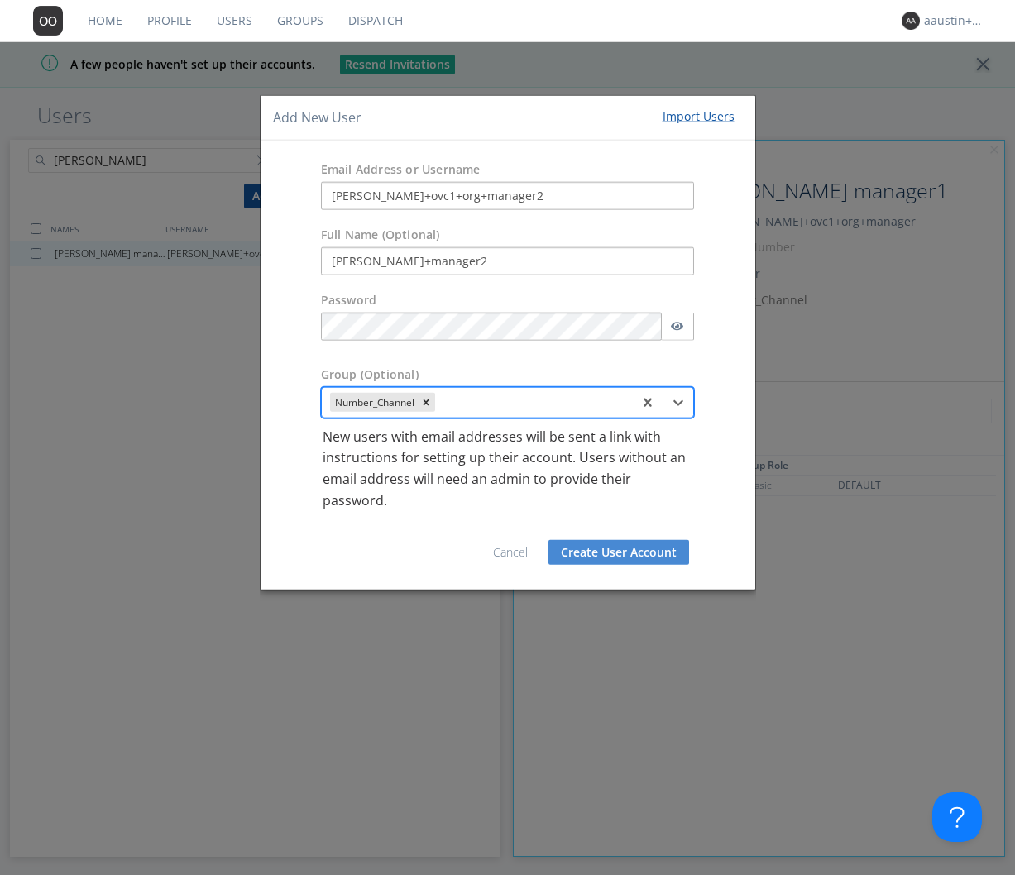
click at [607, 551] on button "Create User Account" at bounding box center [619, 552] width 141 height 25
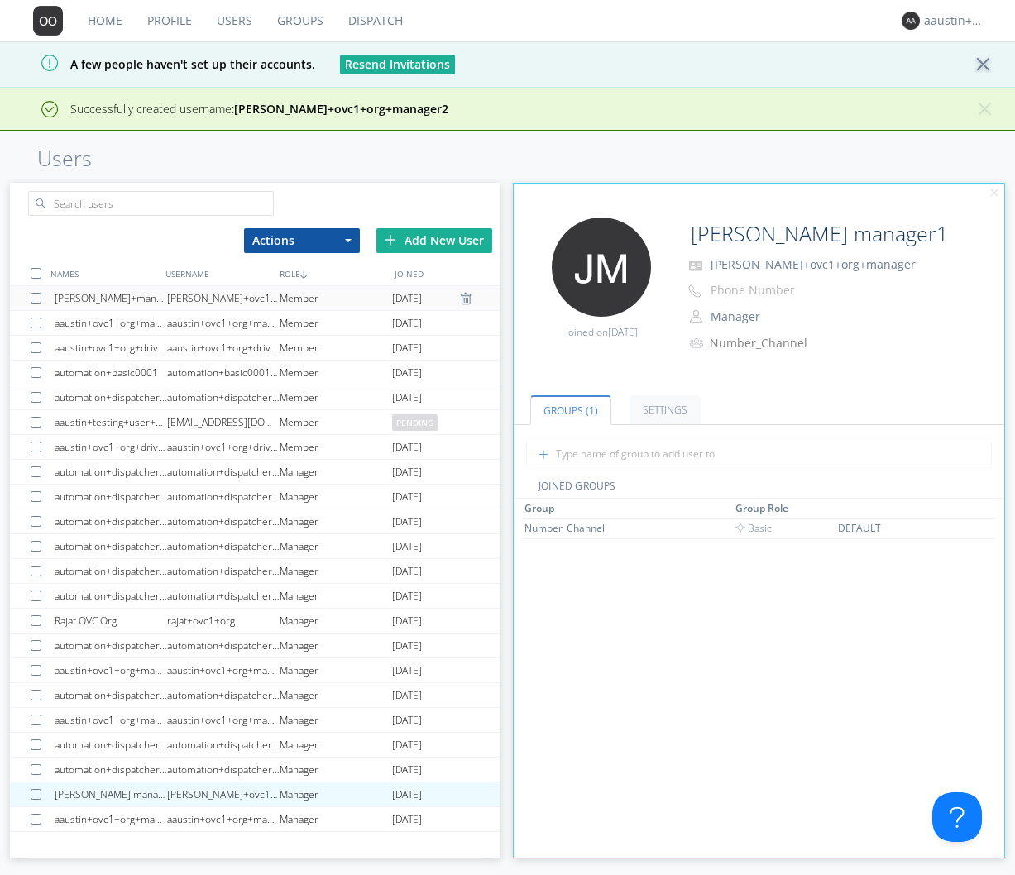
click at [99, 299] on div "jared+manager2" at bounding box center [111, 298] width 113 height 24
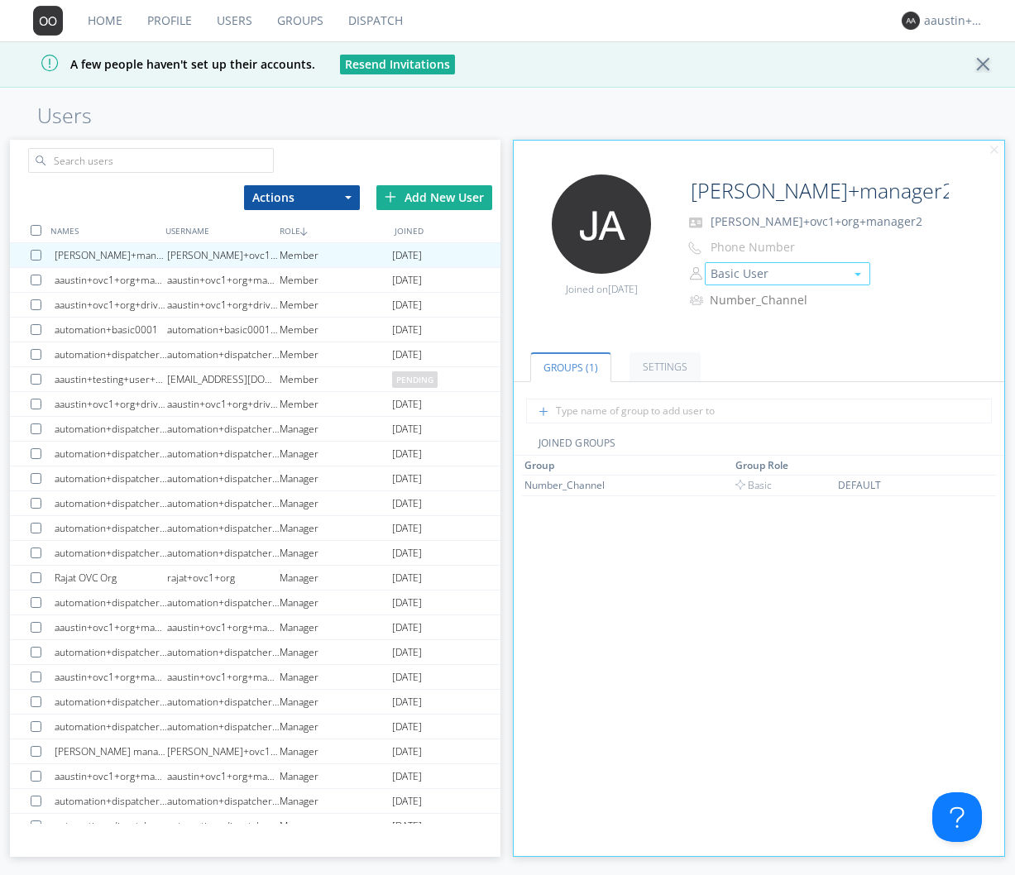
click at [769, 268] on button "Basic User" at bounding box center [787, 273] width 165 height 23
click at [749, 297] on link "Manager" at bounding box center [788, 299] width 164 height 25
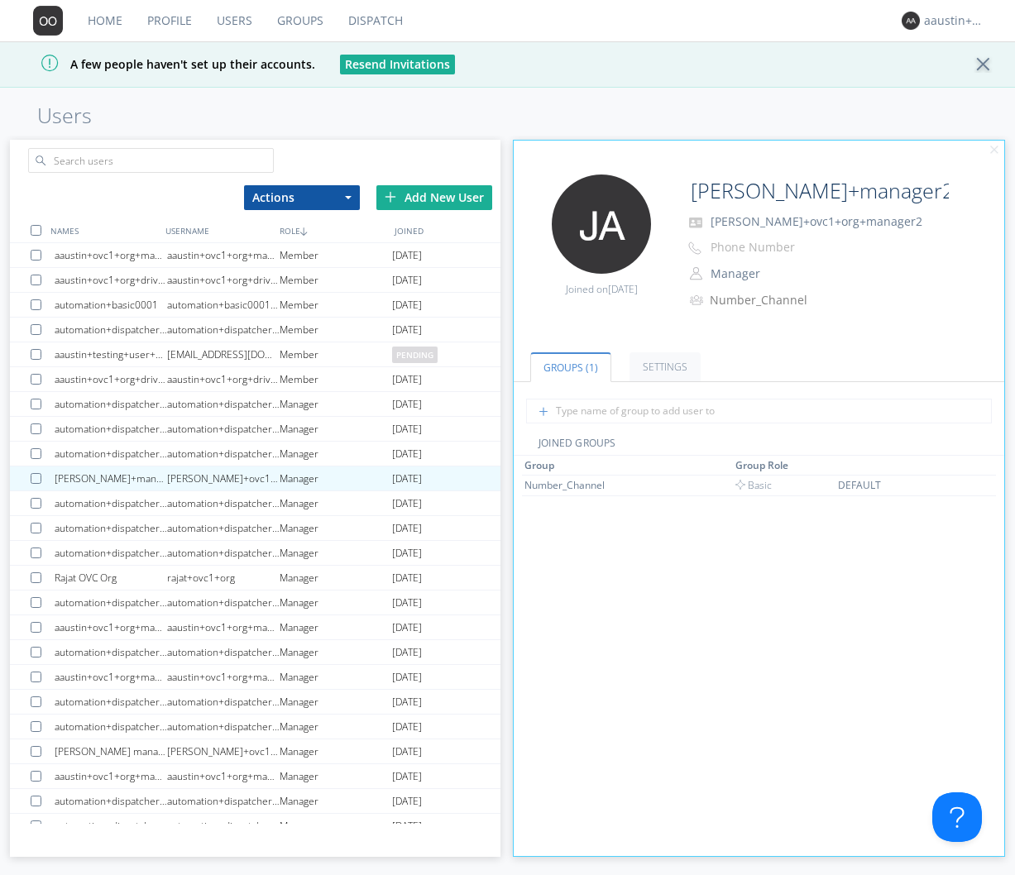
click at [385, 9] on link "Dispatch" at bounding box center [375, 20] width 79 height 41
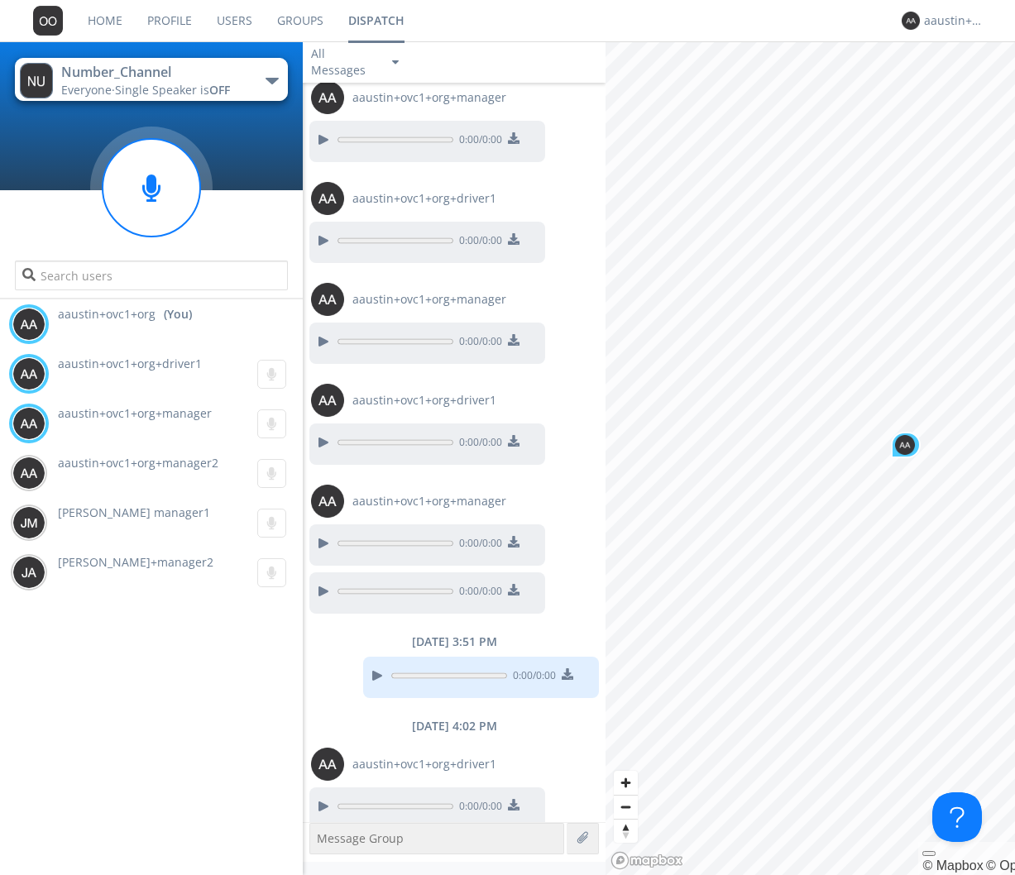
scroll to position [657, 0]
